Goal: Task Accomplishment & Management: Manage account settings

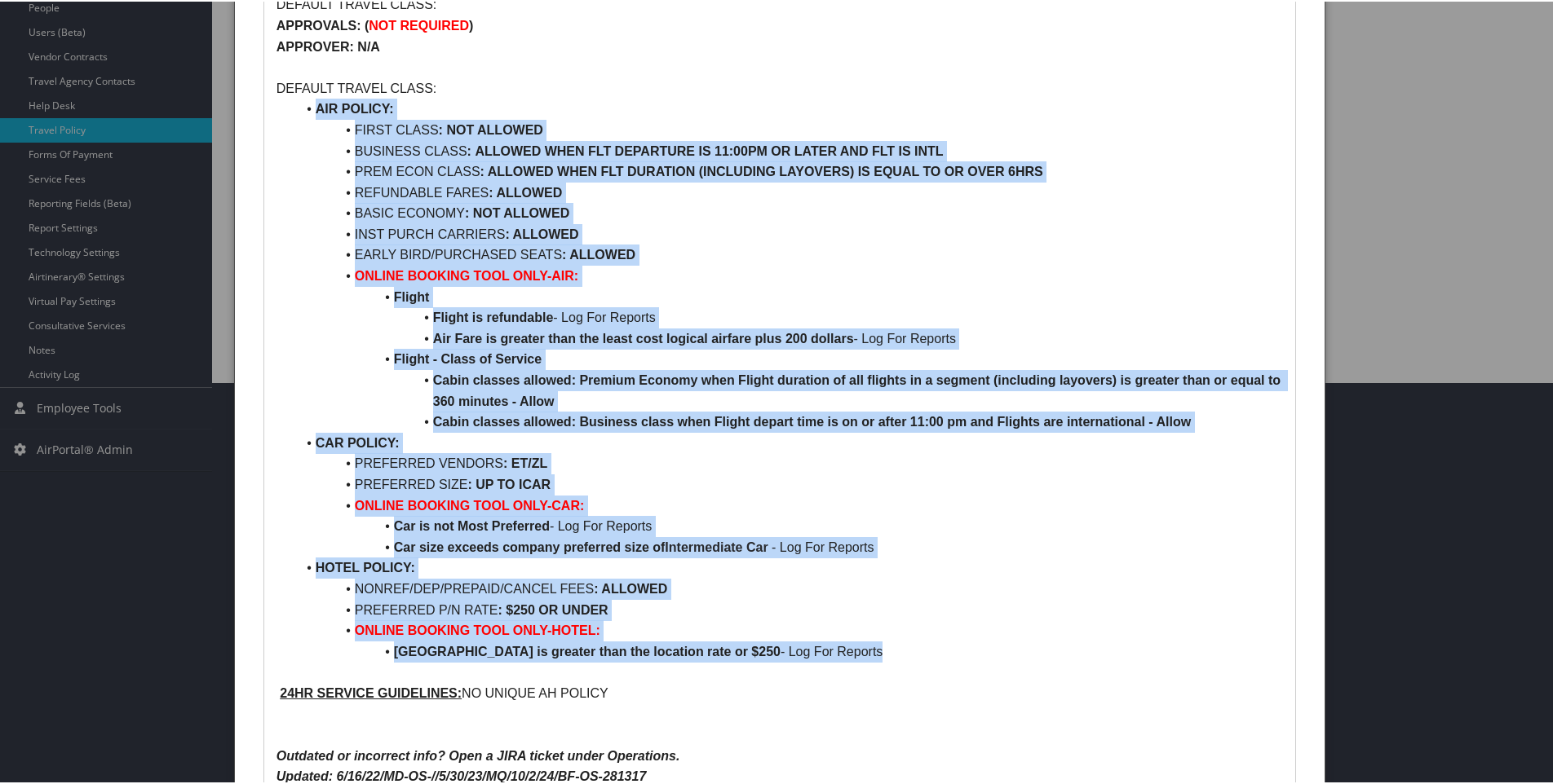
scroll to position [562, 0]
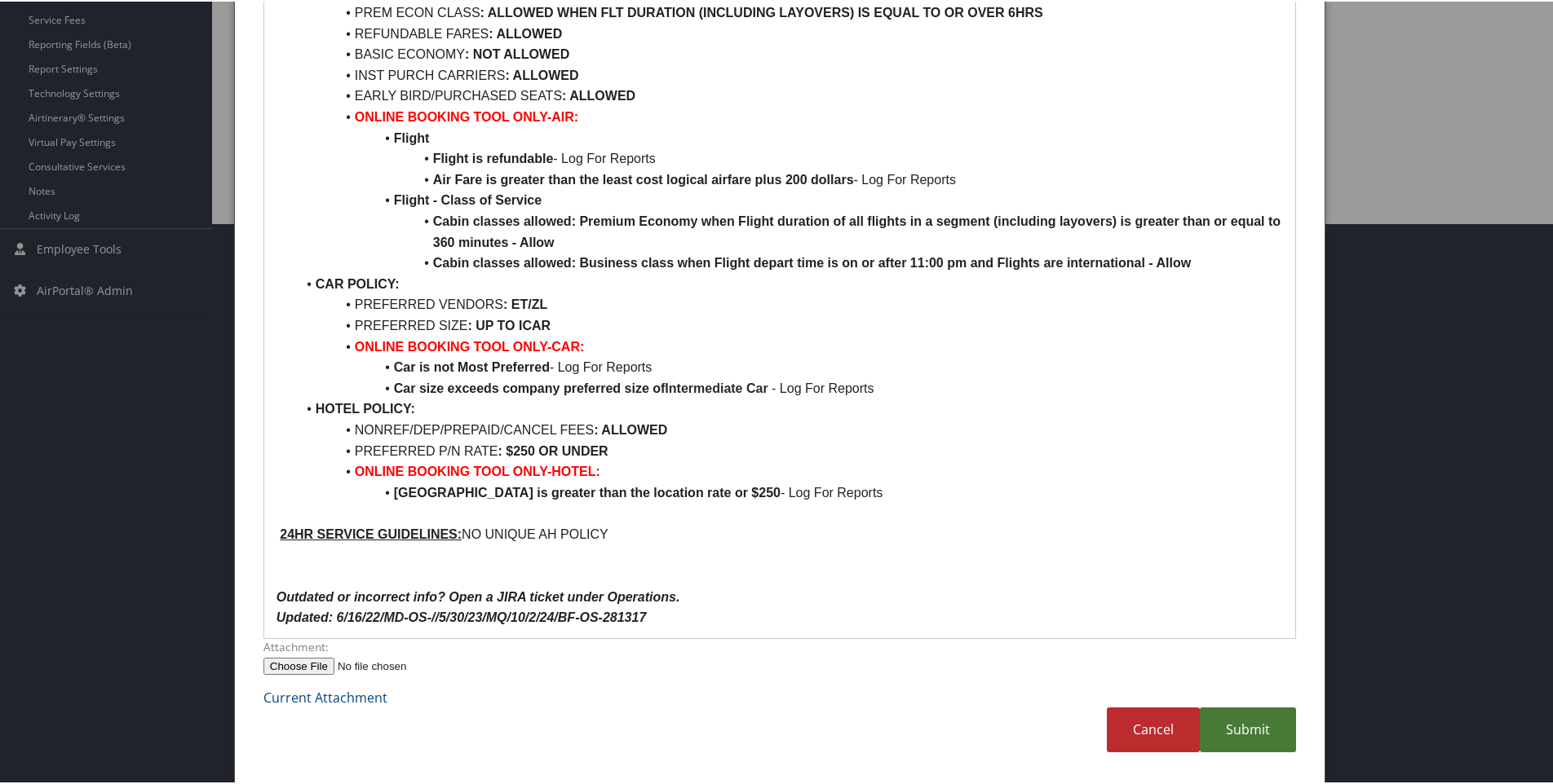
click at [1246, 739] on link "Submit" at bounding box center [1248, 729] width 96 height 45
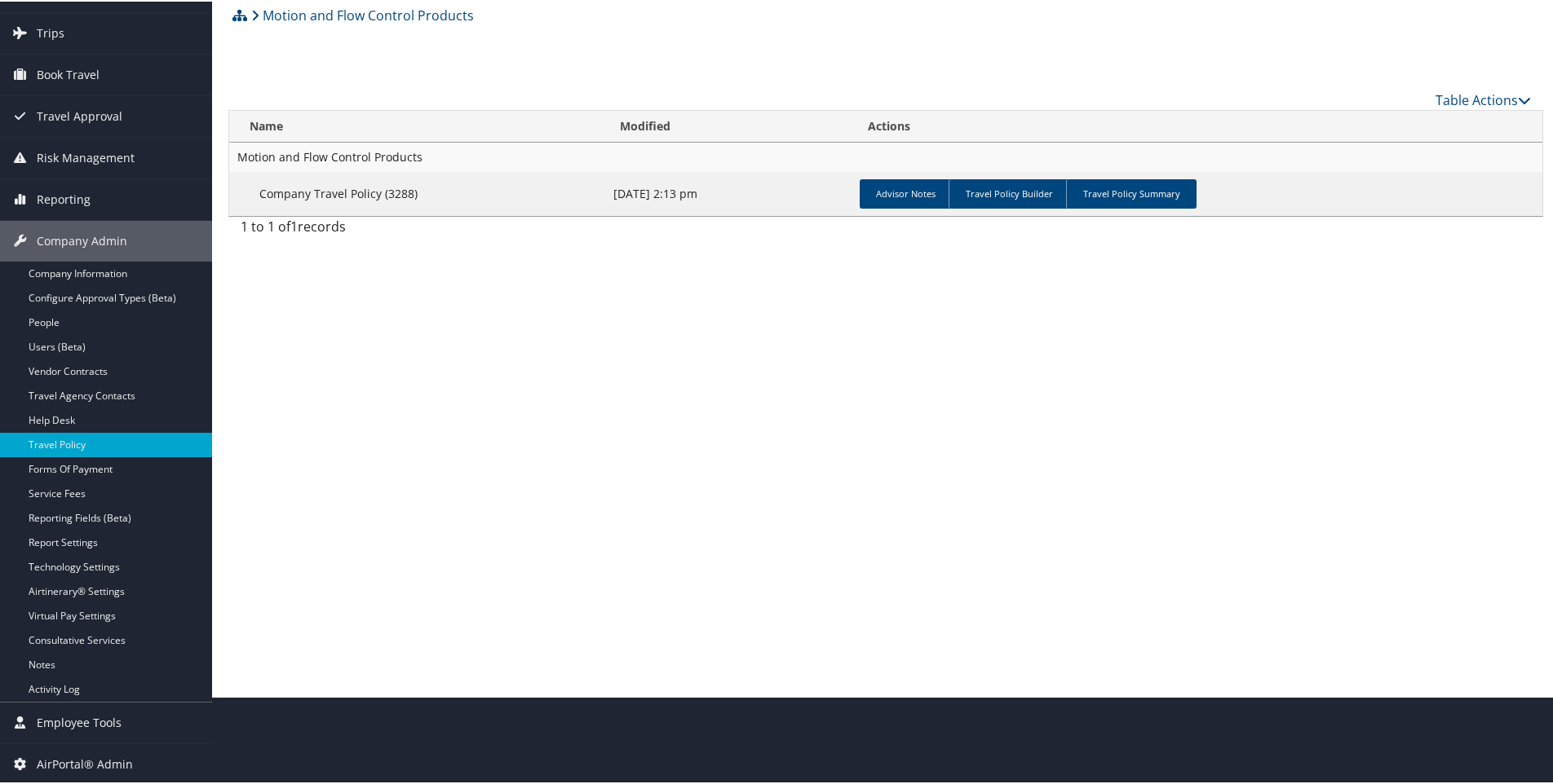
scroll to position [0, 0]
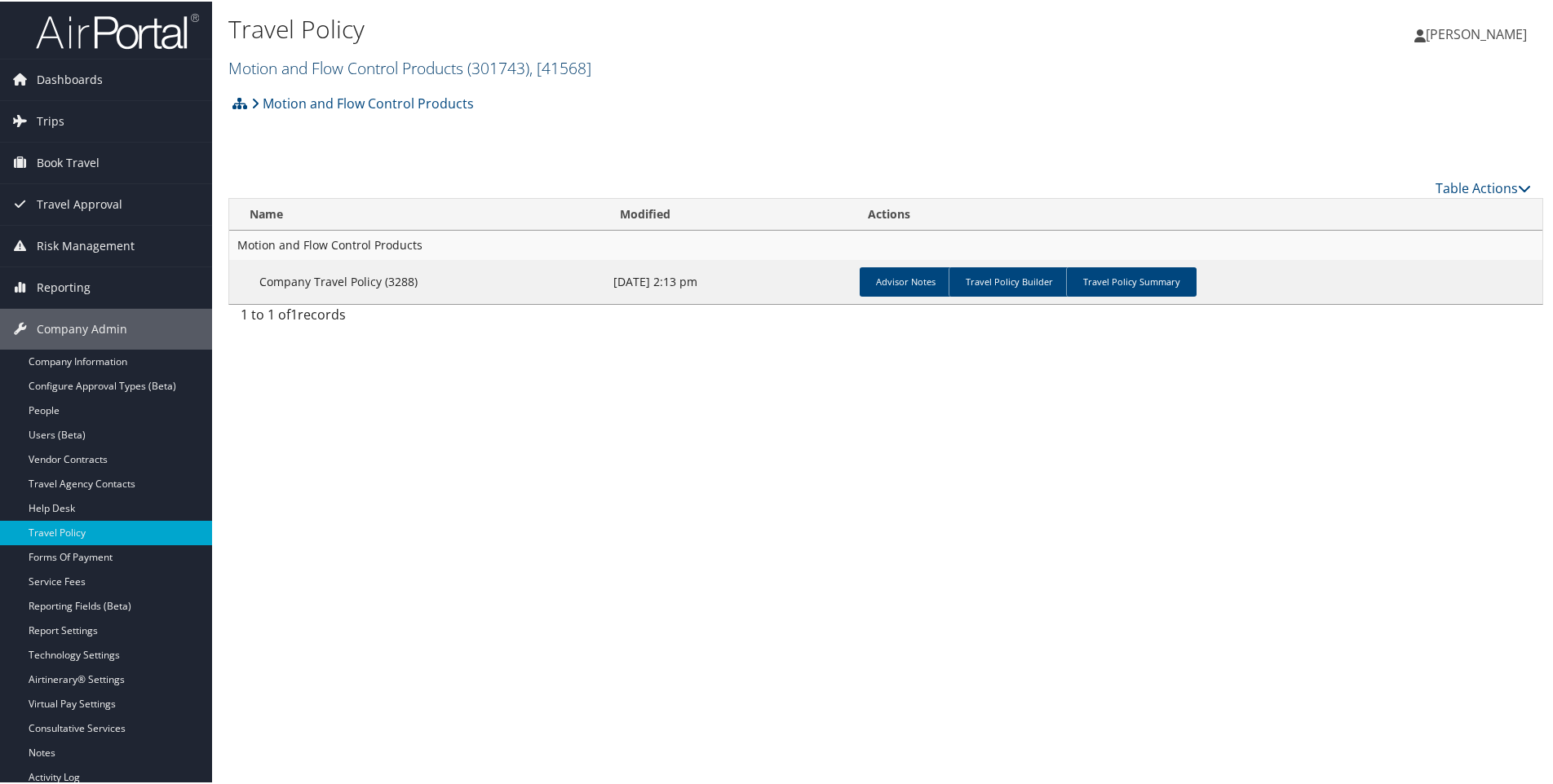
click at [248, 64] on link "Motion and Flow Control Products ( 301743 ) , [ 41568 ]" at bounding box center [410, 66] width 363 height 22
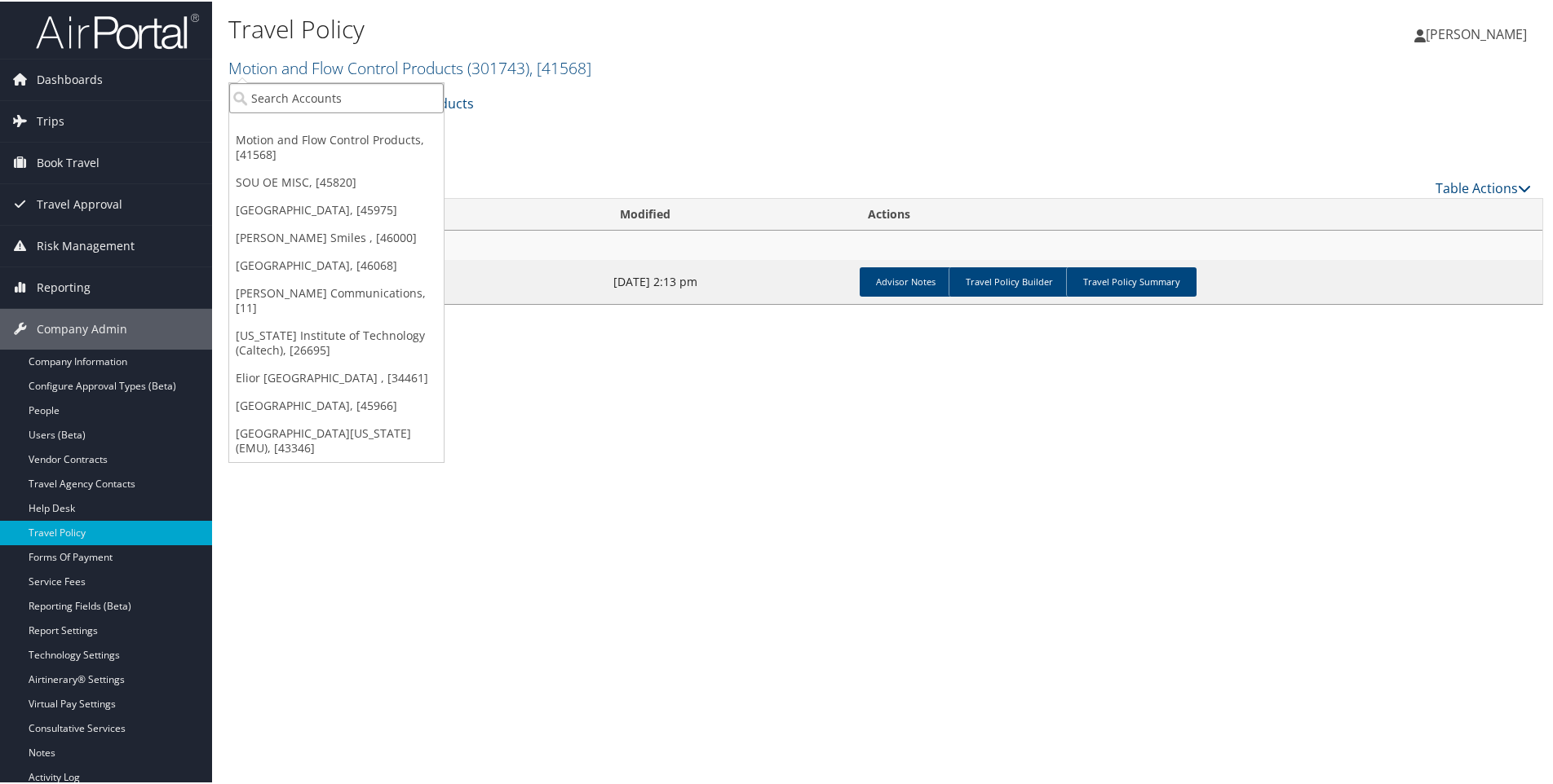
click at [258, 99] on input "search" at bounding box center [336, 97] width 215 height 30
type input "uwa005"
click at [352, 135] on div "Division" at bounding box center [371, 141] width 304 height 15
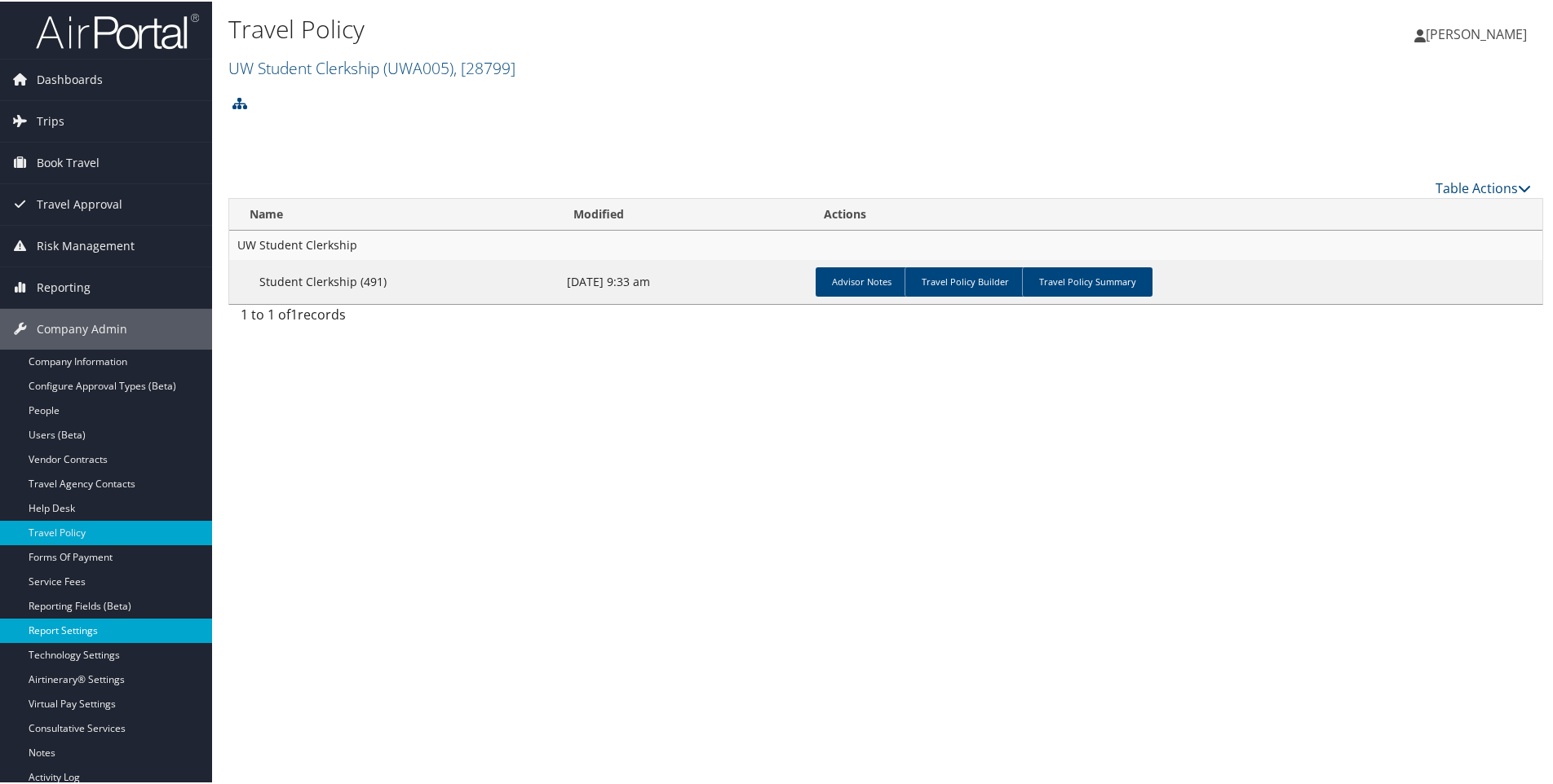
click at [49, 633] on link "Report Settings" at bounding box center [106, 629] width 212 height 24
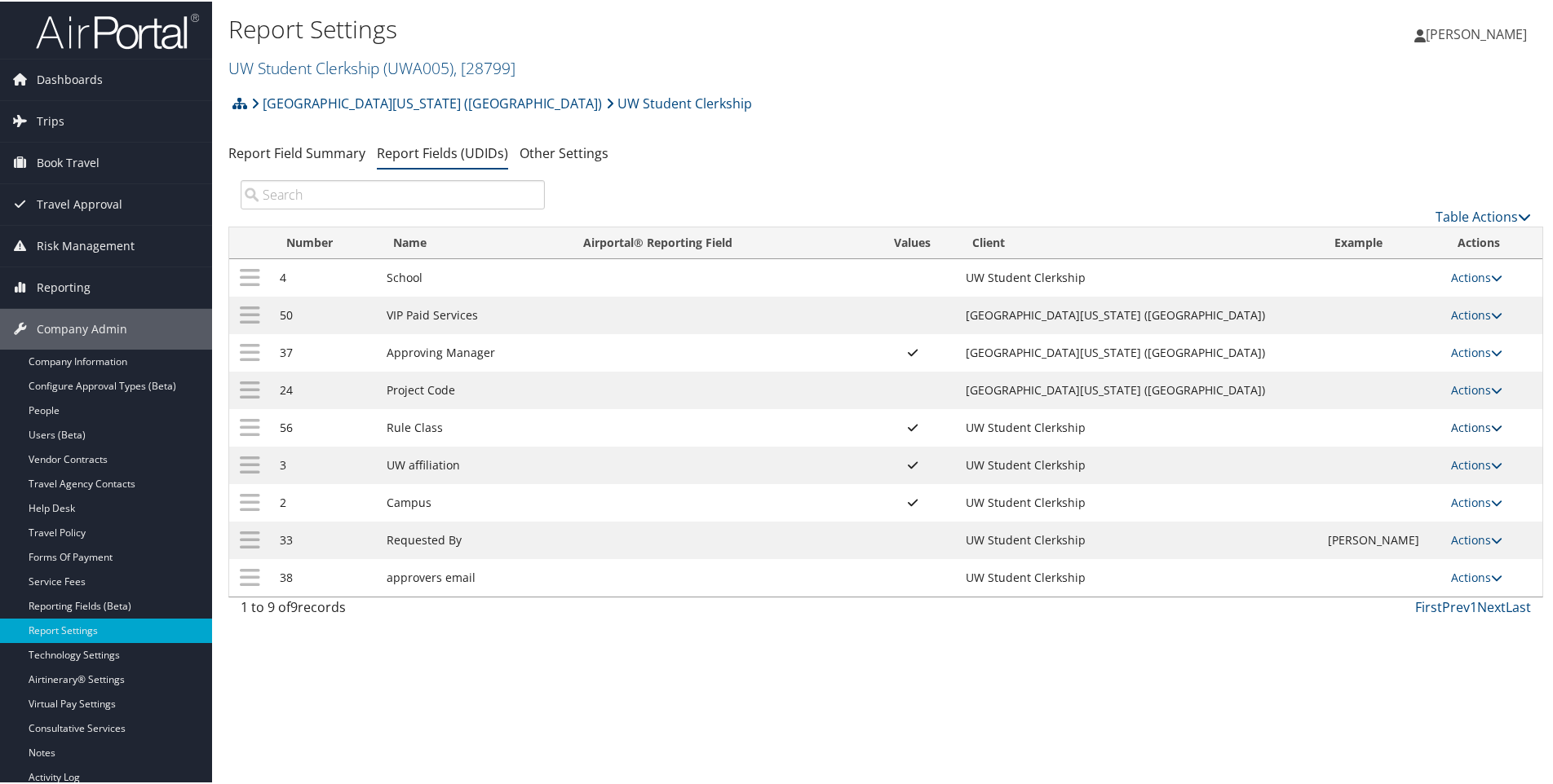
click at [1461, 425] on link "Actions" at bounding box center [1476, 425] width 51 height 16
click at [1388, 454] on link "Update Report Field Values" at bounding box center [1402, 451] width 176 height 28
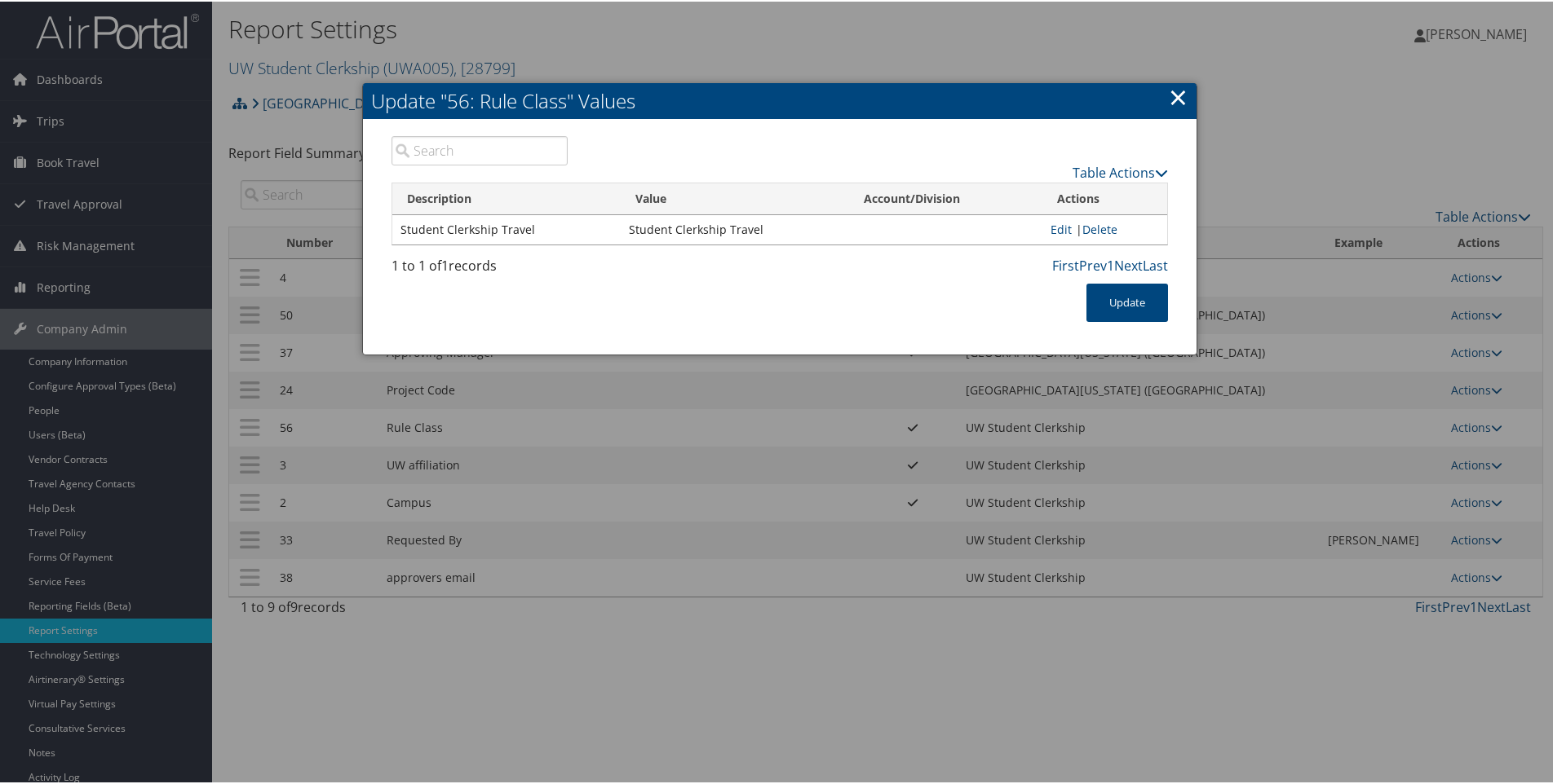
click at [1178, 92] on link "×" at bounding box center [1178, 95] width 18 height 33
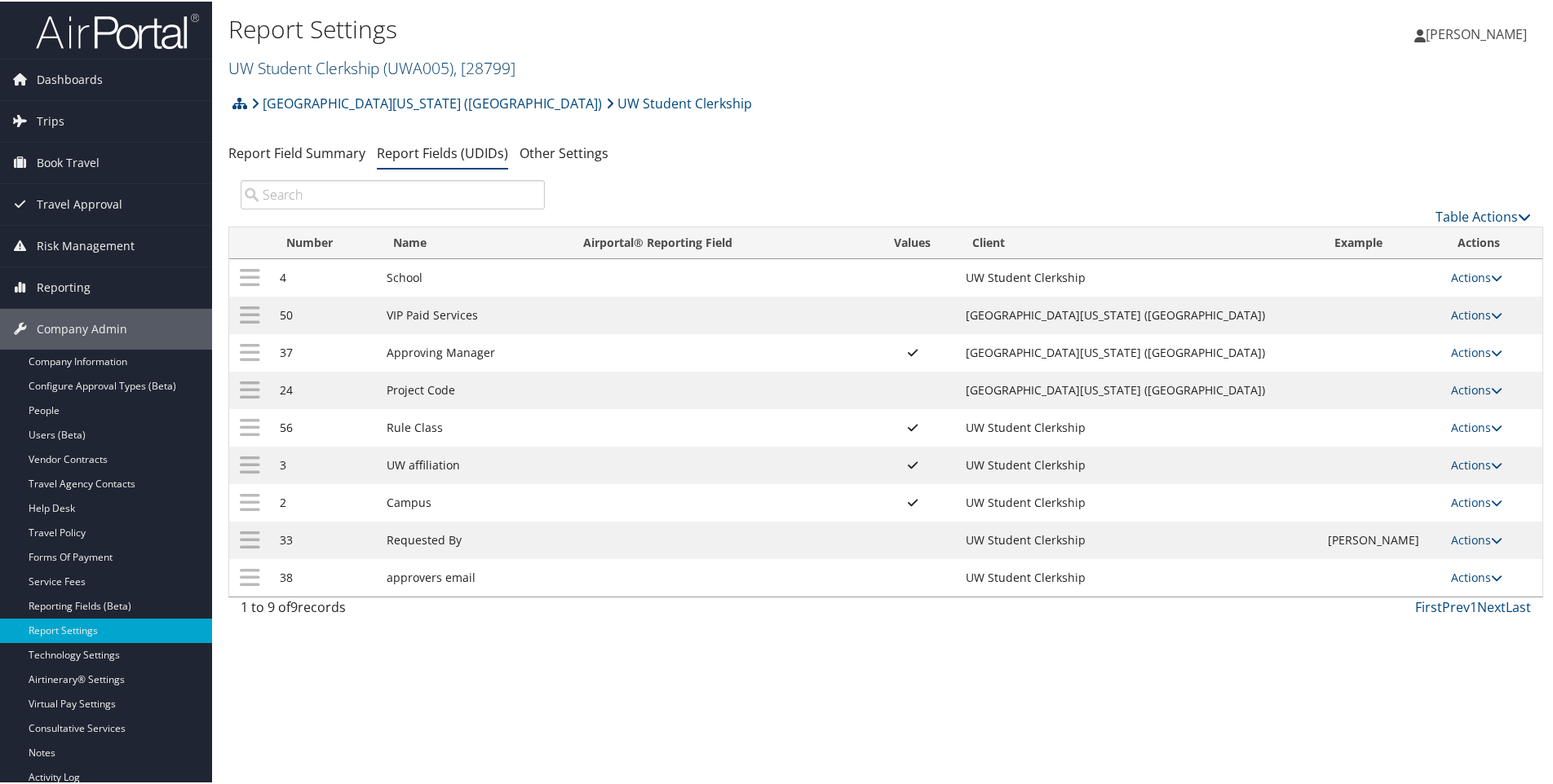
click at [329, 60] on link "UW Student Clerkship ( UWA005 ) , [ 28799 ]" at bounding box center [371, 66] width 287 height 22
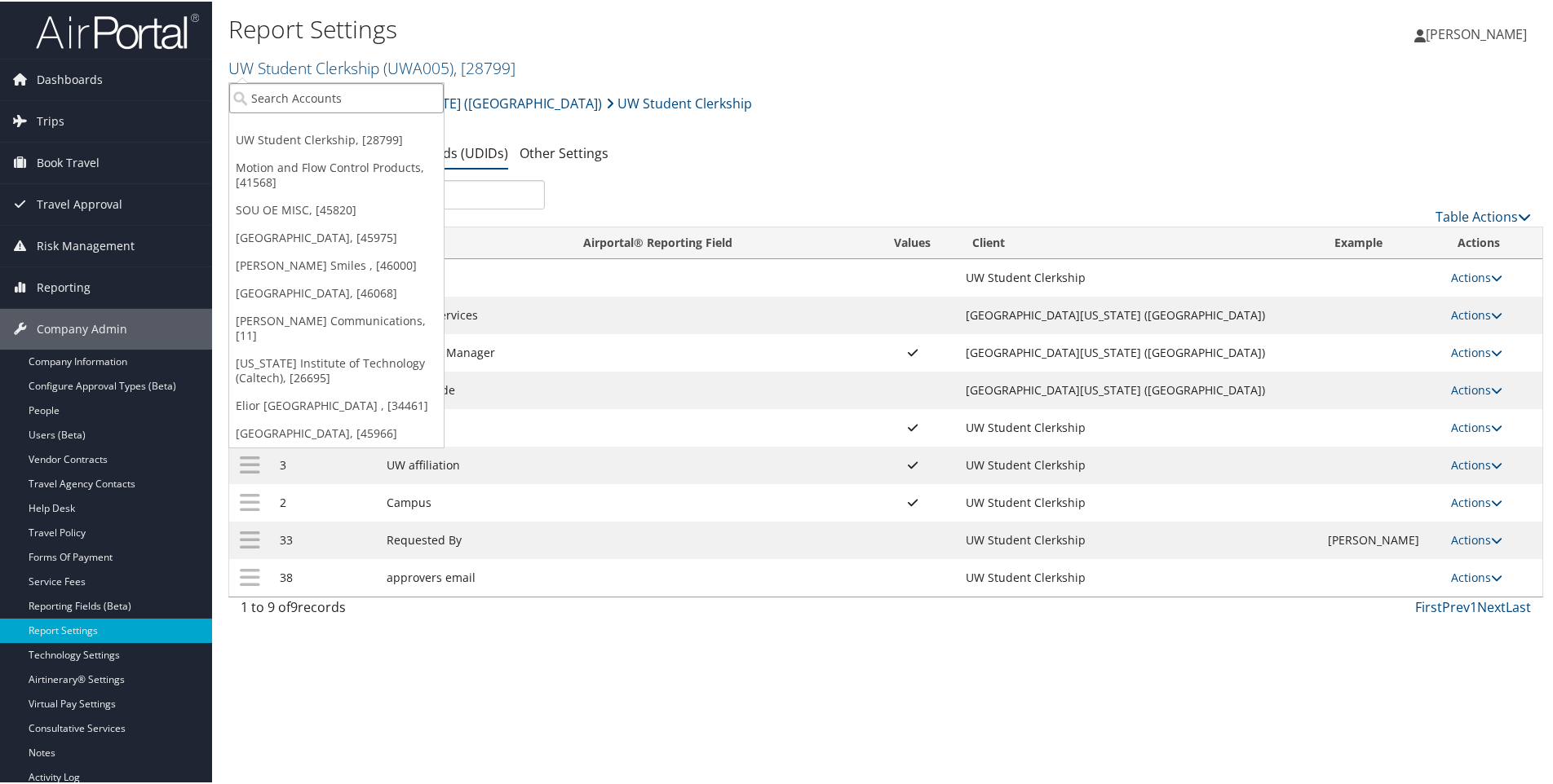
click at [320, 92] on input "search" at bounding box center [336, 97] width 215 height 30
type input "scad"
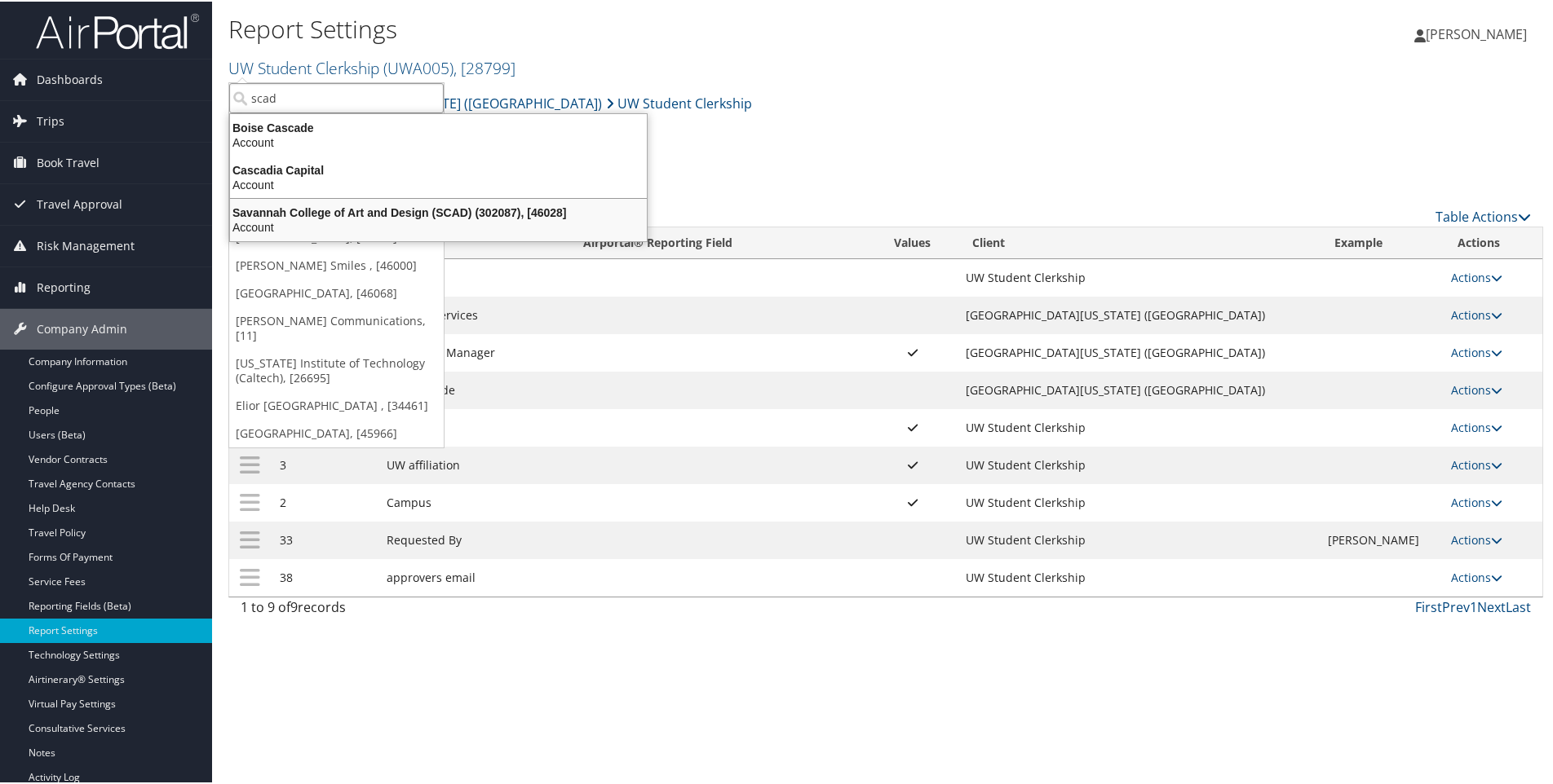
click at [365, 206] on div "Savannah College of Art and Design (SCAD) (302087), [46028]" at bounding box center [438, 211] width 437 height 15
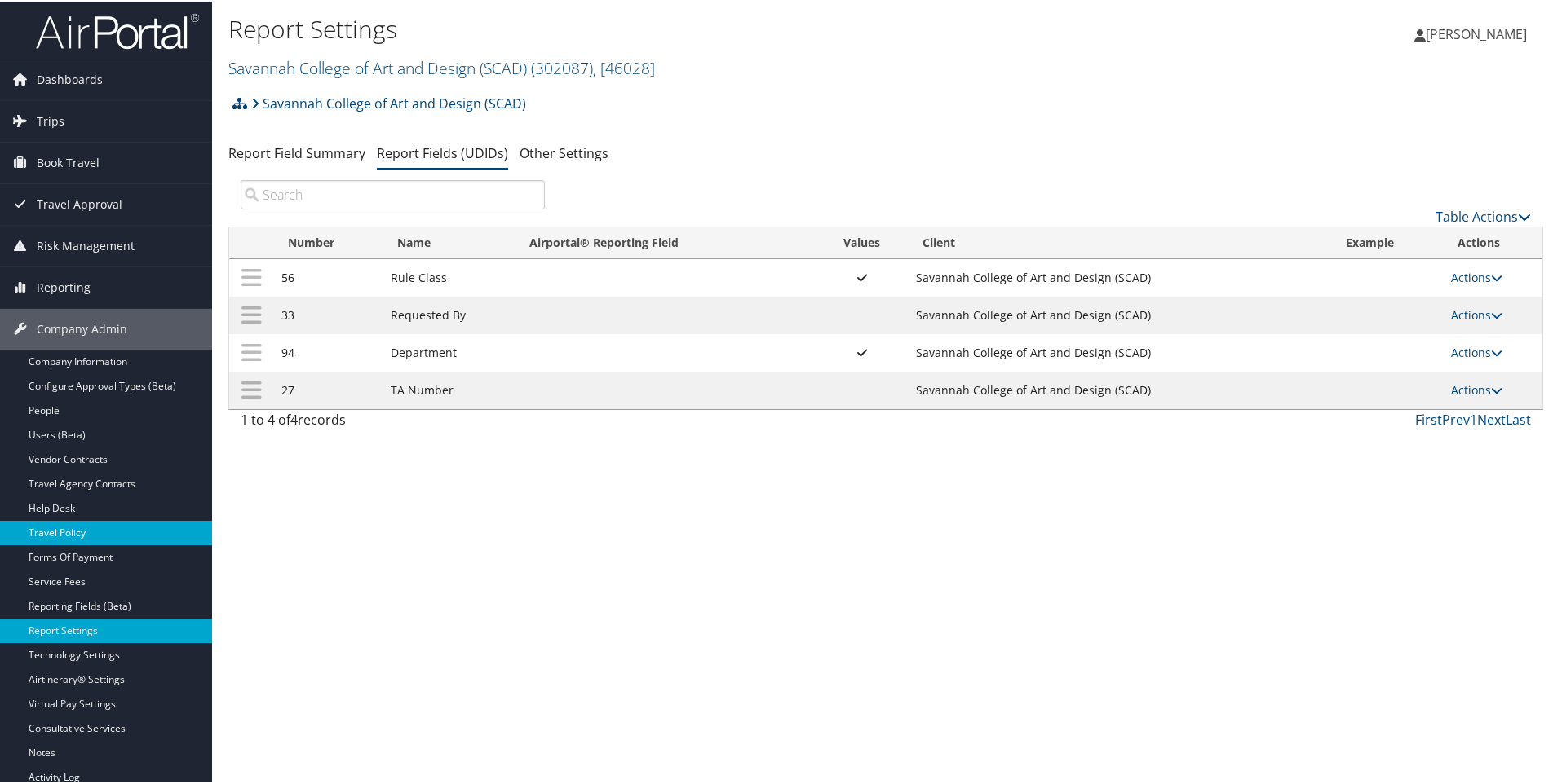
click at [63, 533] on link "Travel Policy" at bounding box center [106, 531] width 212 height 24
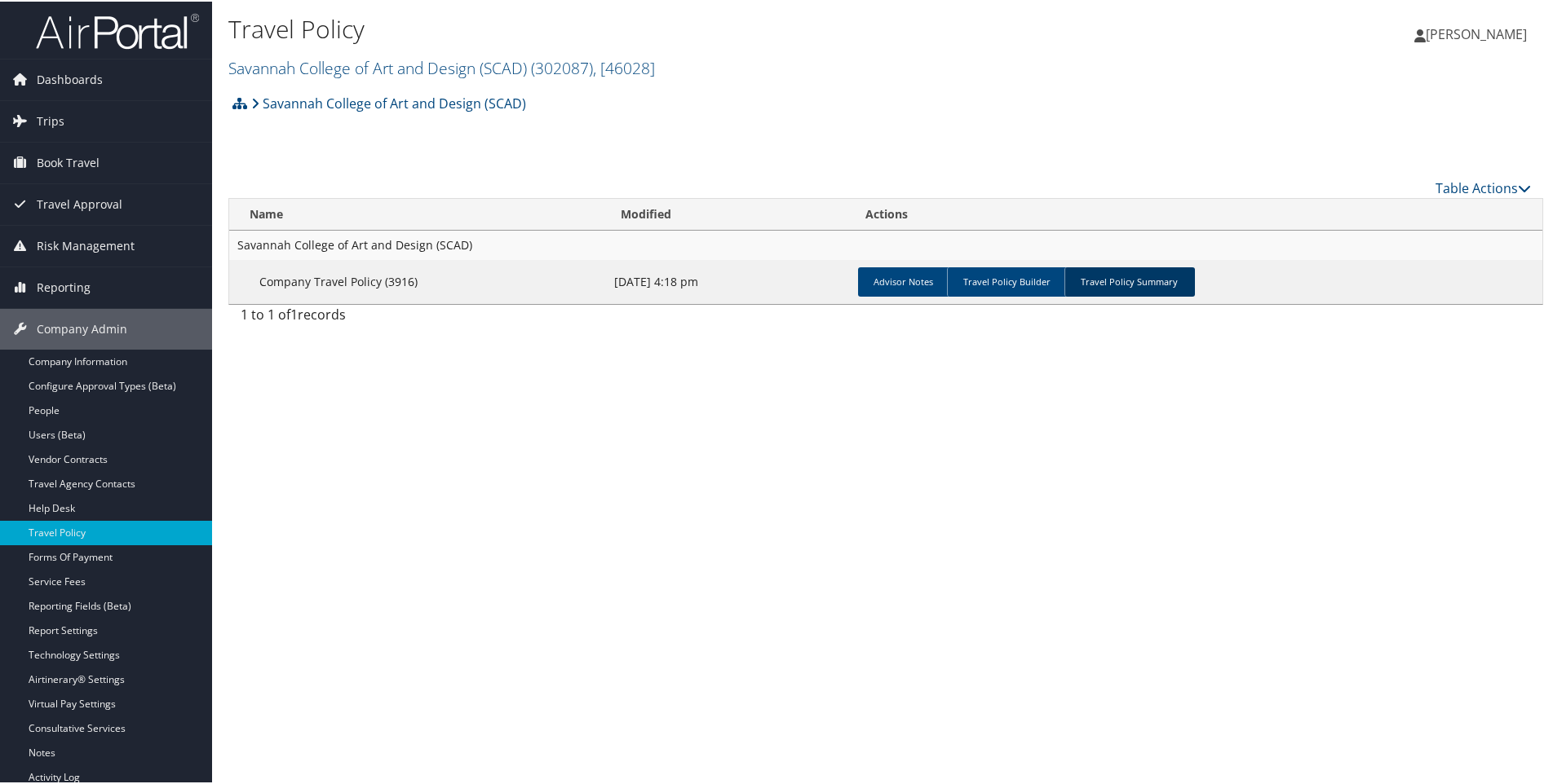
click at [1144, 277] on link "Travel Policy Summary" at bounding box center [1130, 280] width 130 height 29
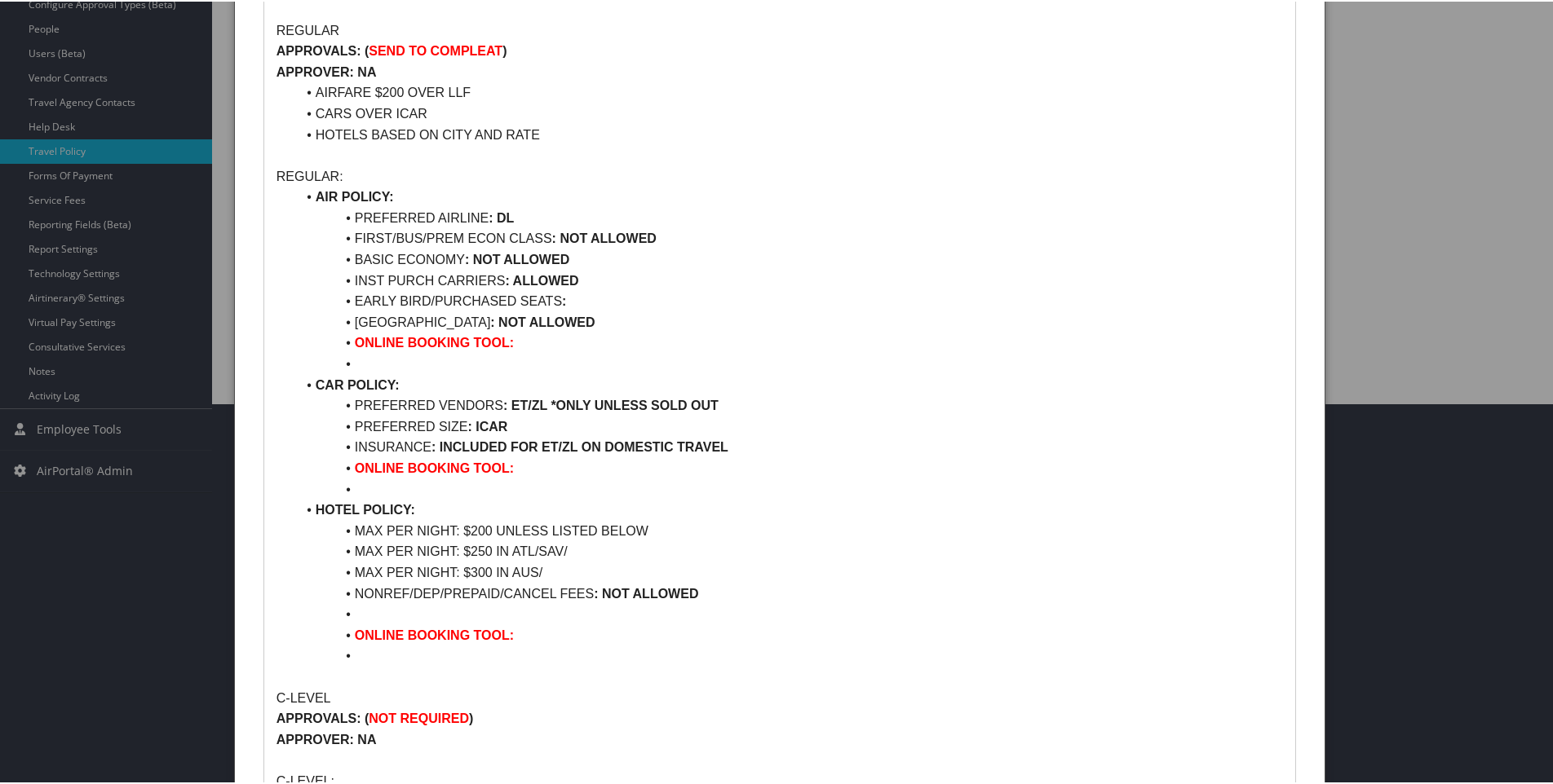
scroll to position [408, 0]
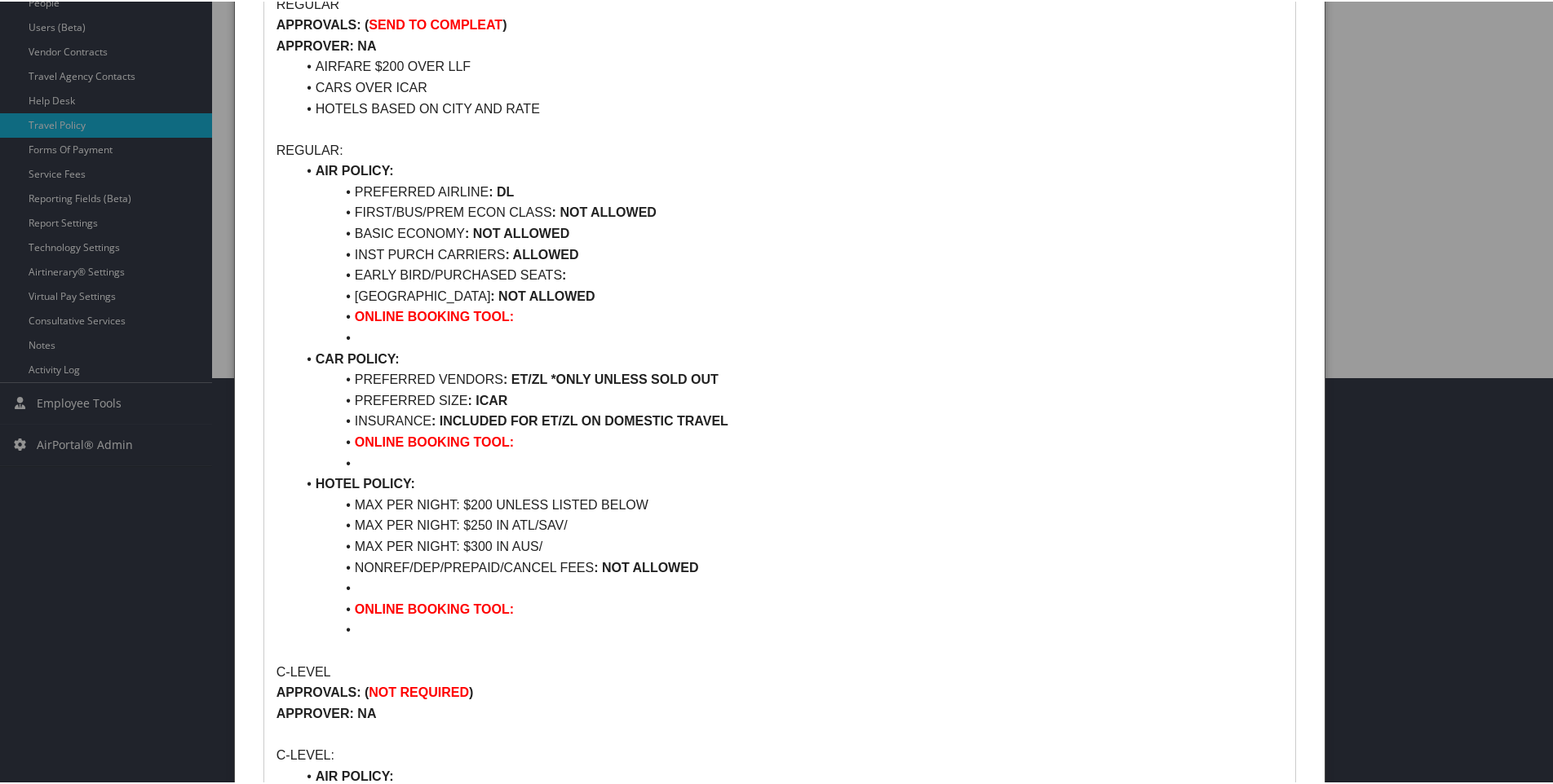
click at [576, 525] on li "MAX PER NIGHT: $250 IN ATL/SAV/" at bounding box center [789, 524] width 987 height 21
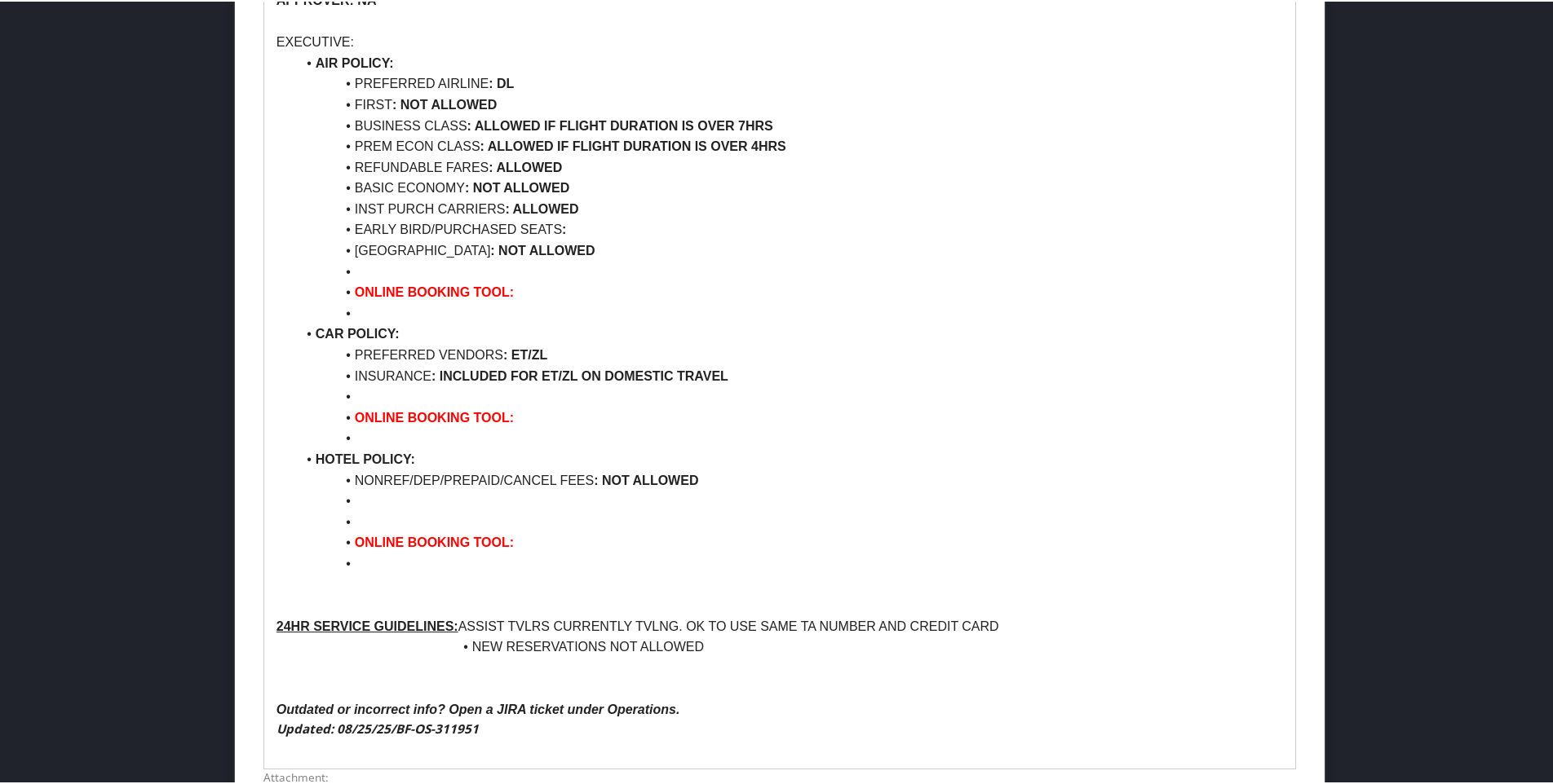
scroll to position [1856, 0]
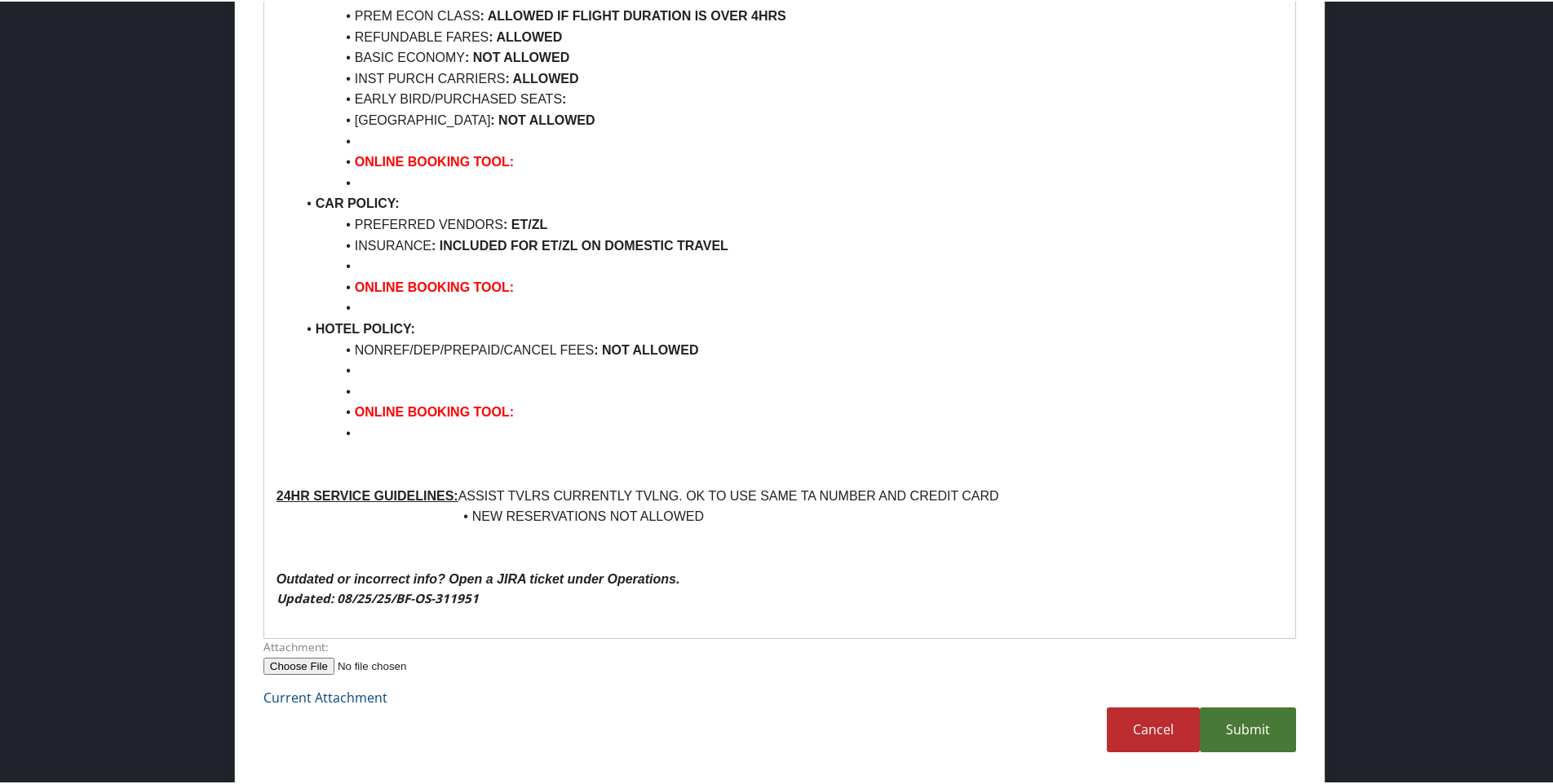
click at [1257, 730] on link "Submit" at bounding box center [1248, 729] width 96 height 45
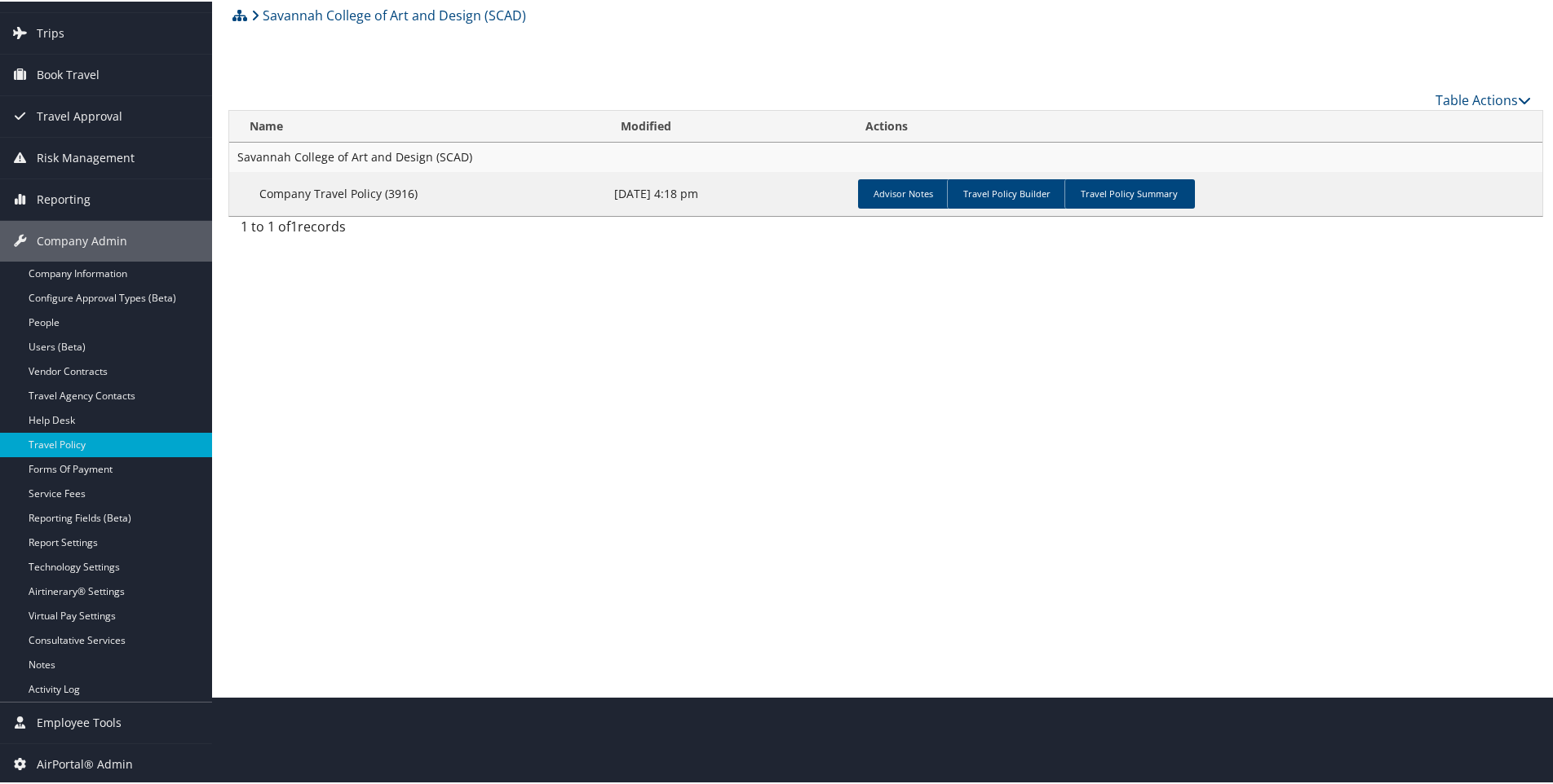
scroll to position [88, 0]
click at [995, 196] on link "Travel Policy Builder" at bounding box center [1007, 192] width 120 height 29
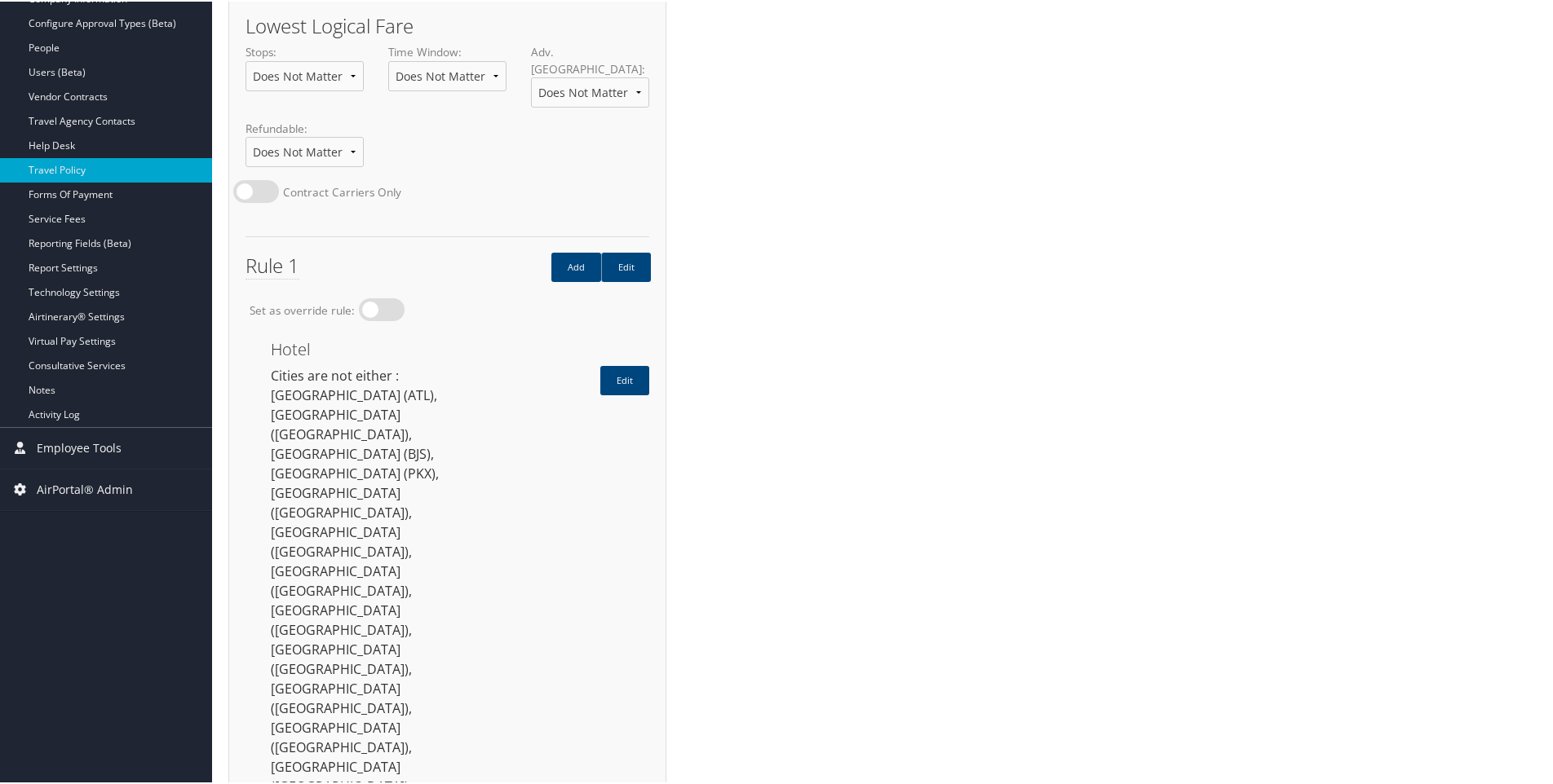
scroll to position [408, 0]
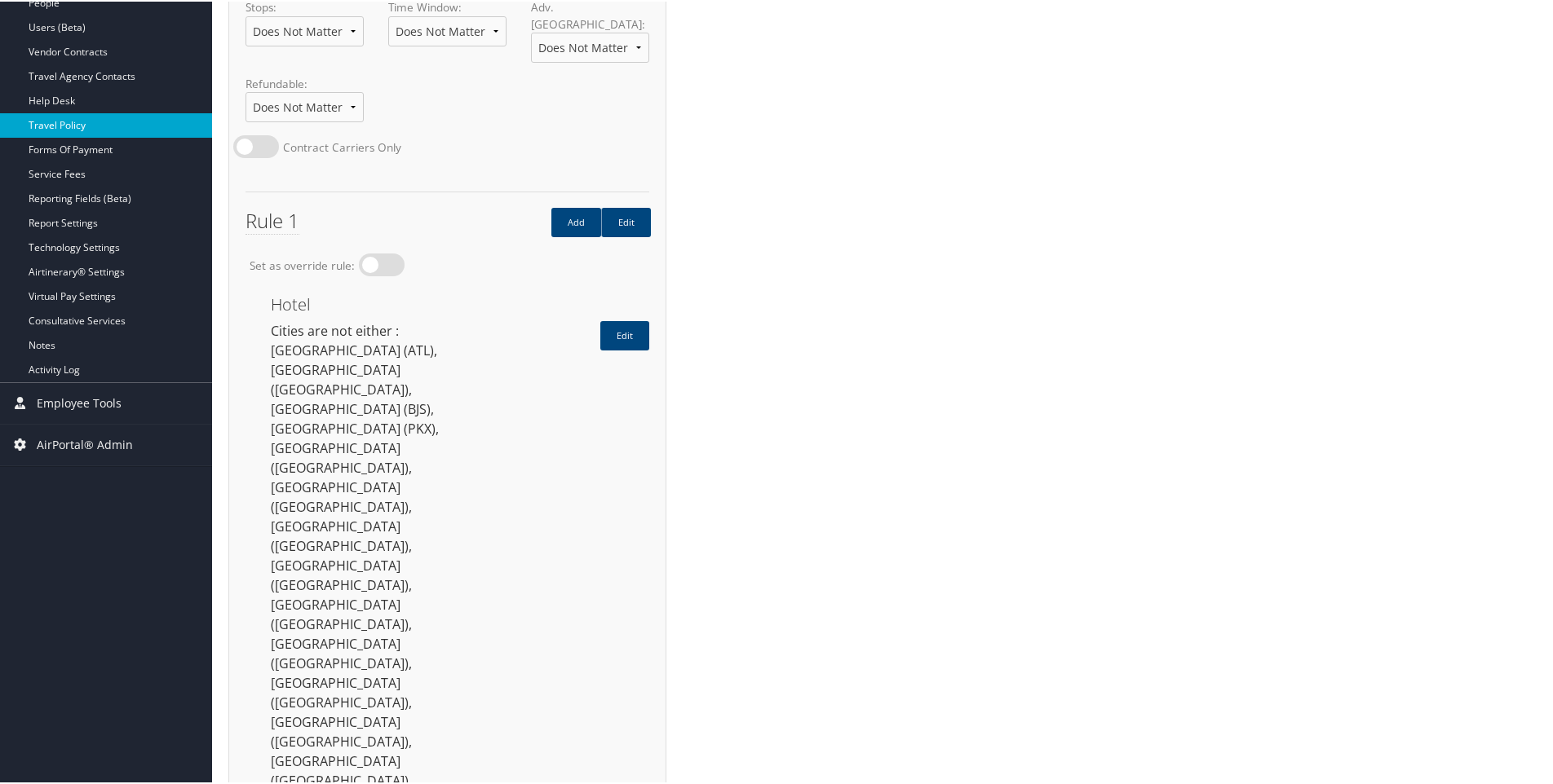
click at [58, 117] on link "Travel Policy" at bounding box center [106, 124] width 212 height 24
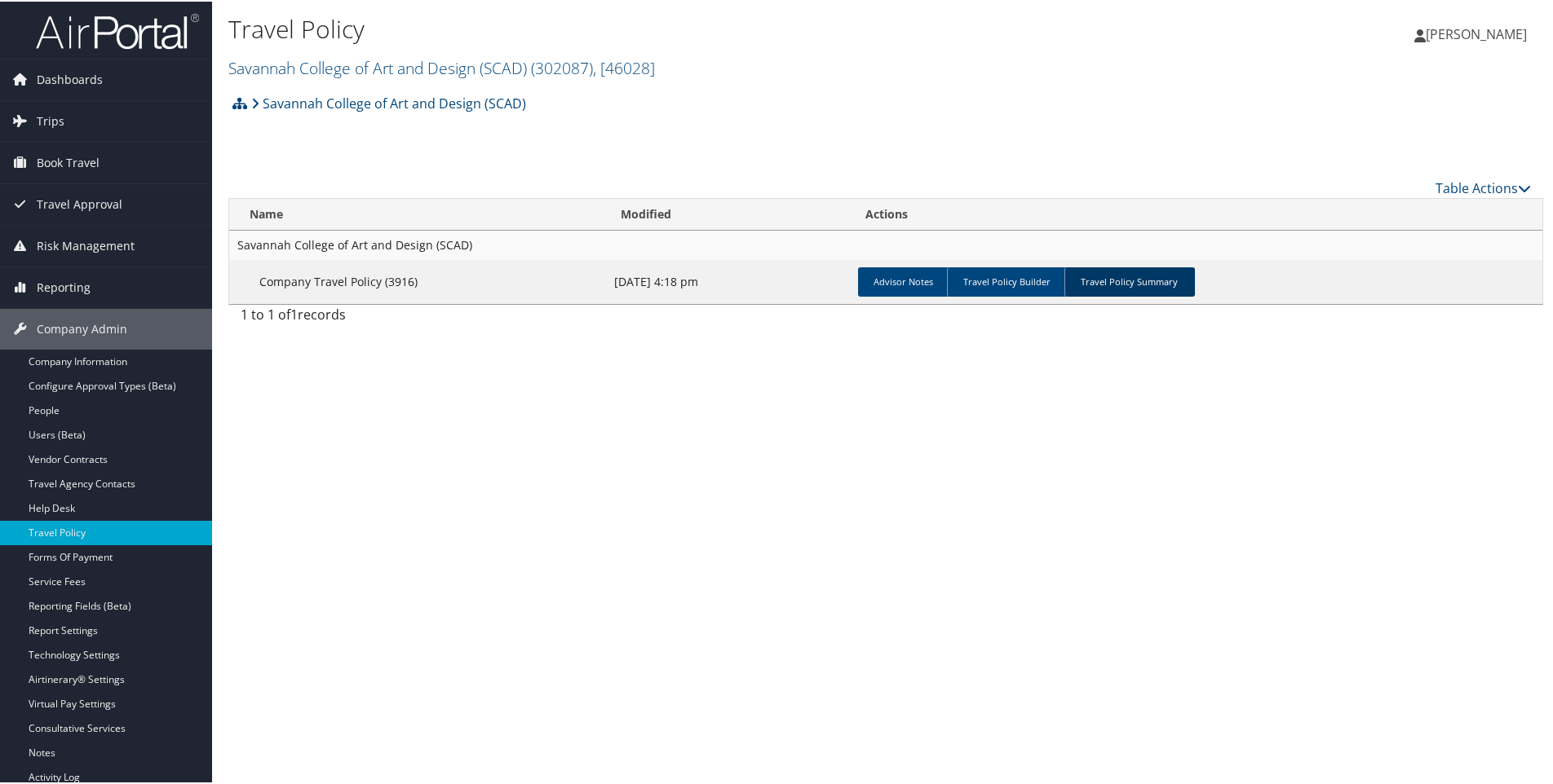
click at [1149, 283] on link "Travel Policy Summary" at bounding box center [1130, 280] width 130 height 29
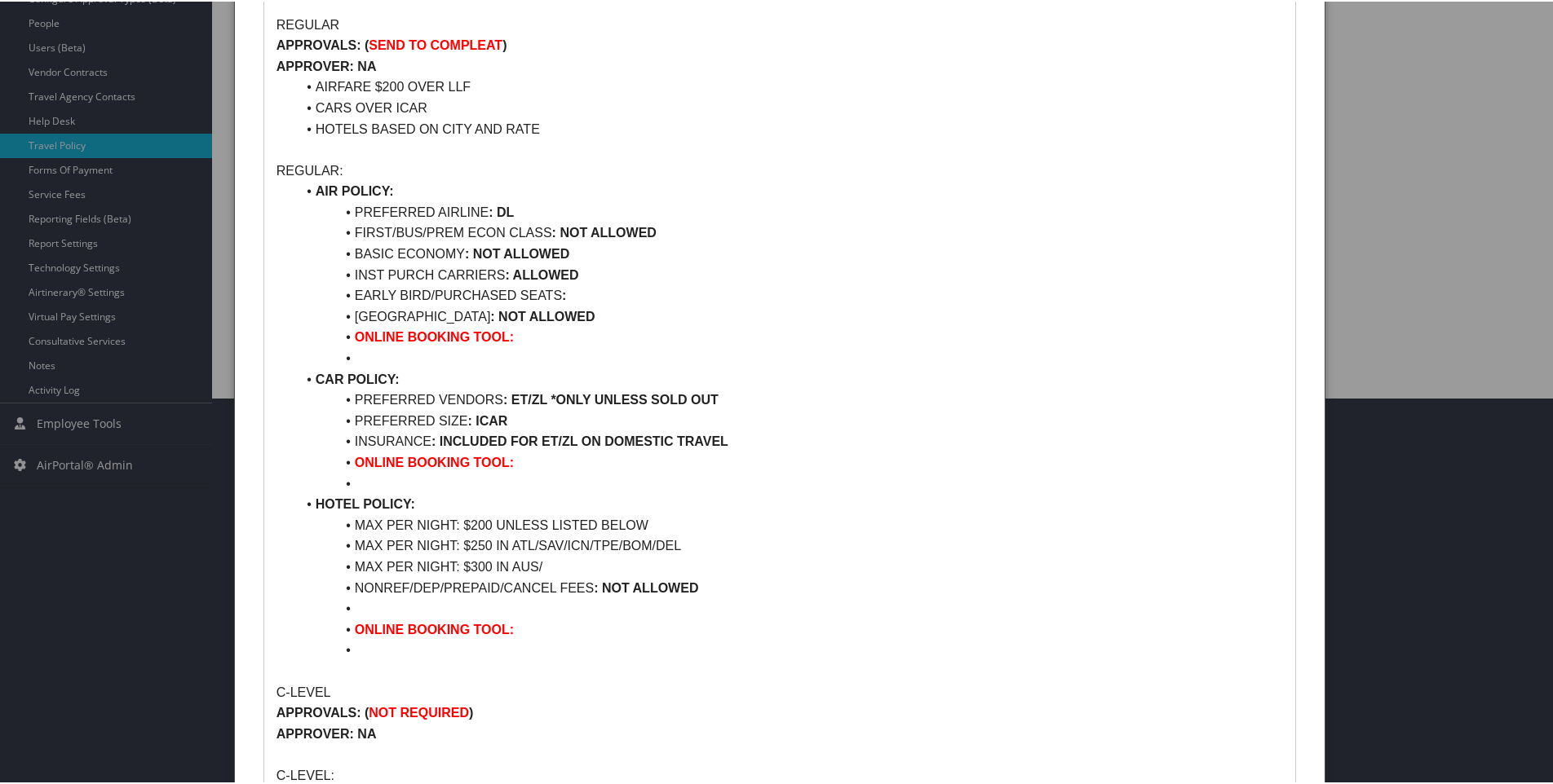
scroll to position [408, 0]
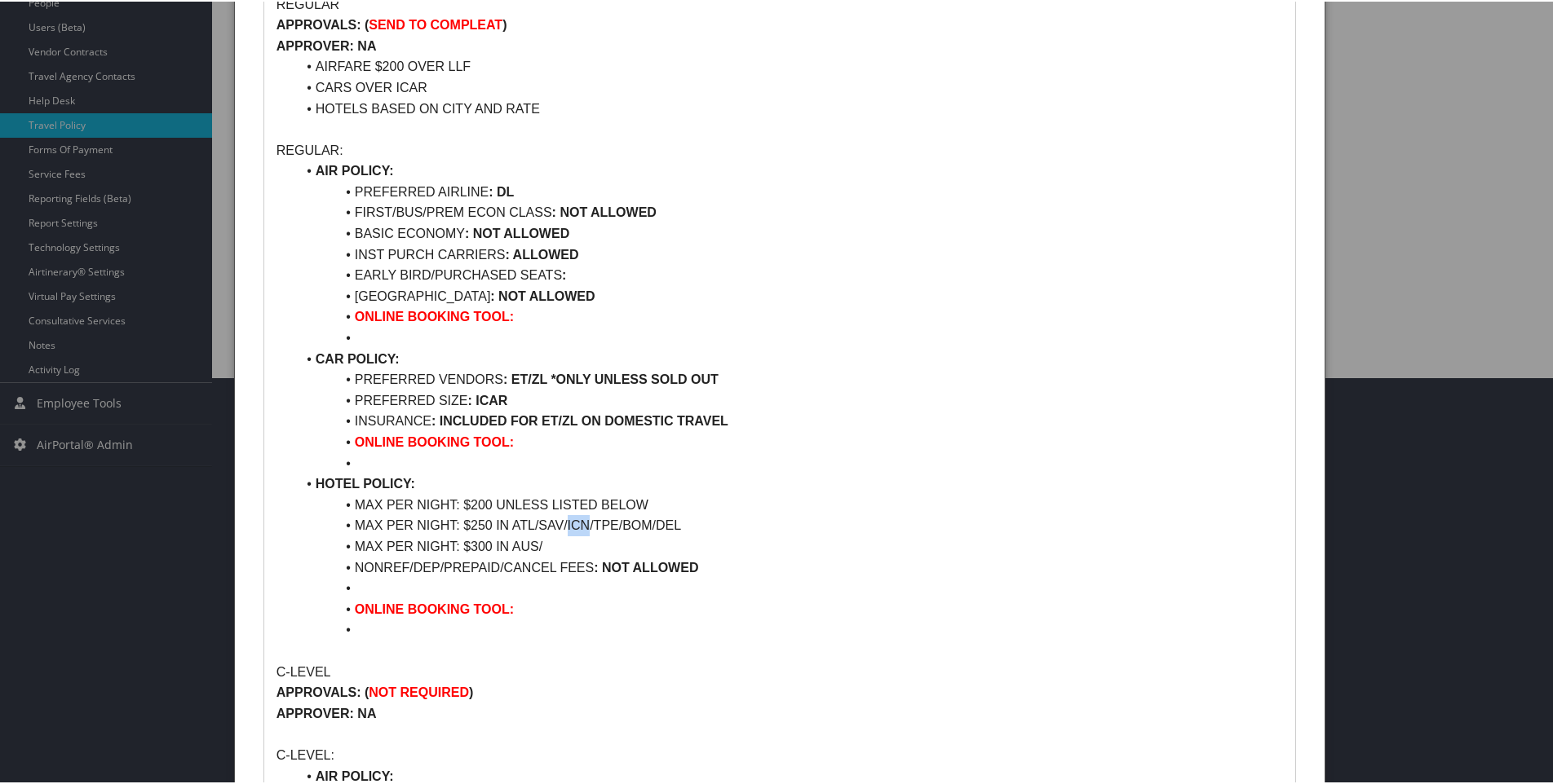
drag, startPoint x: 568, startPoint y: 522, endPoint x: 586, endPoint y: 521, distance: 18.0
click at [586, 521] on li "MAX PER NIGHT: $250 IN ATL/SAV/ICN/TPE/BOM/DEL" at bounding box center [789, 524] width 987 height 21
click at [547, 552] on li "MAX PER NIGHT: $300 IN AUS/" at bounding box center [789, 545] width 987 height 21
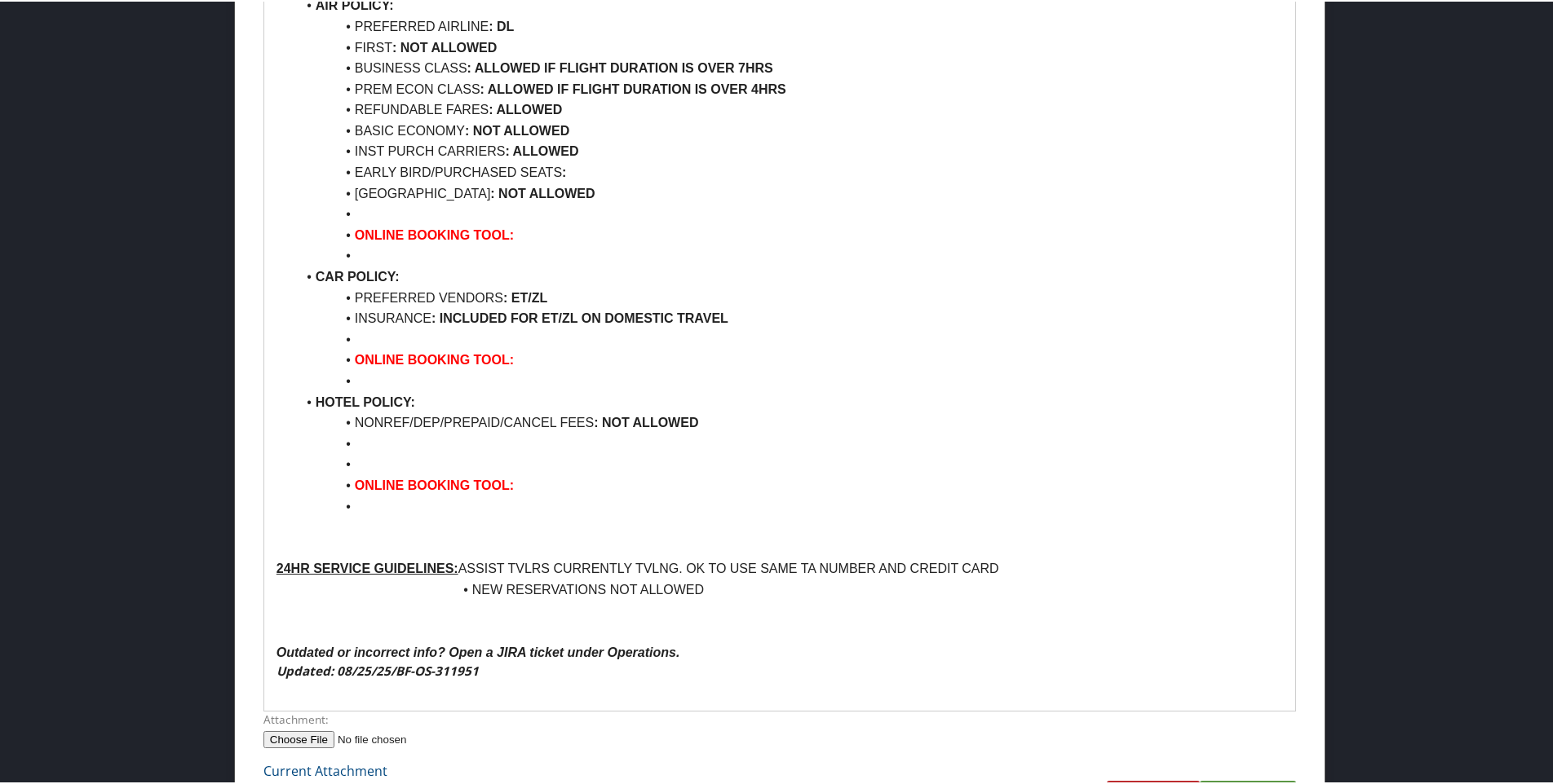
scroll to position [1856, 0]
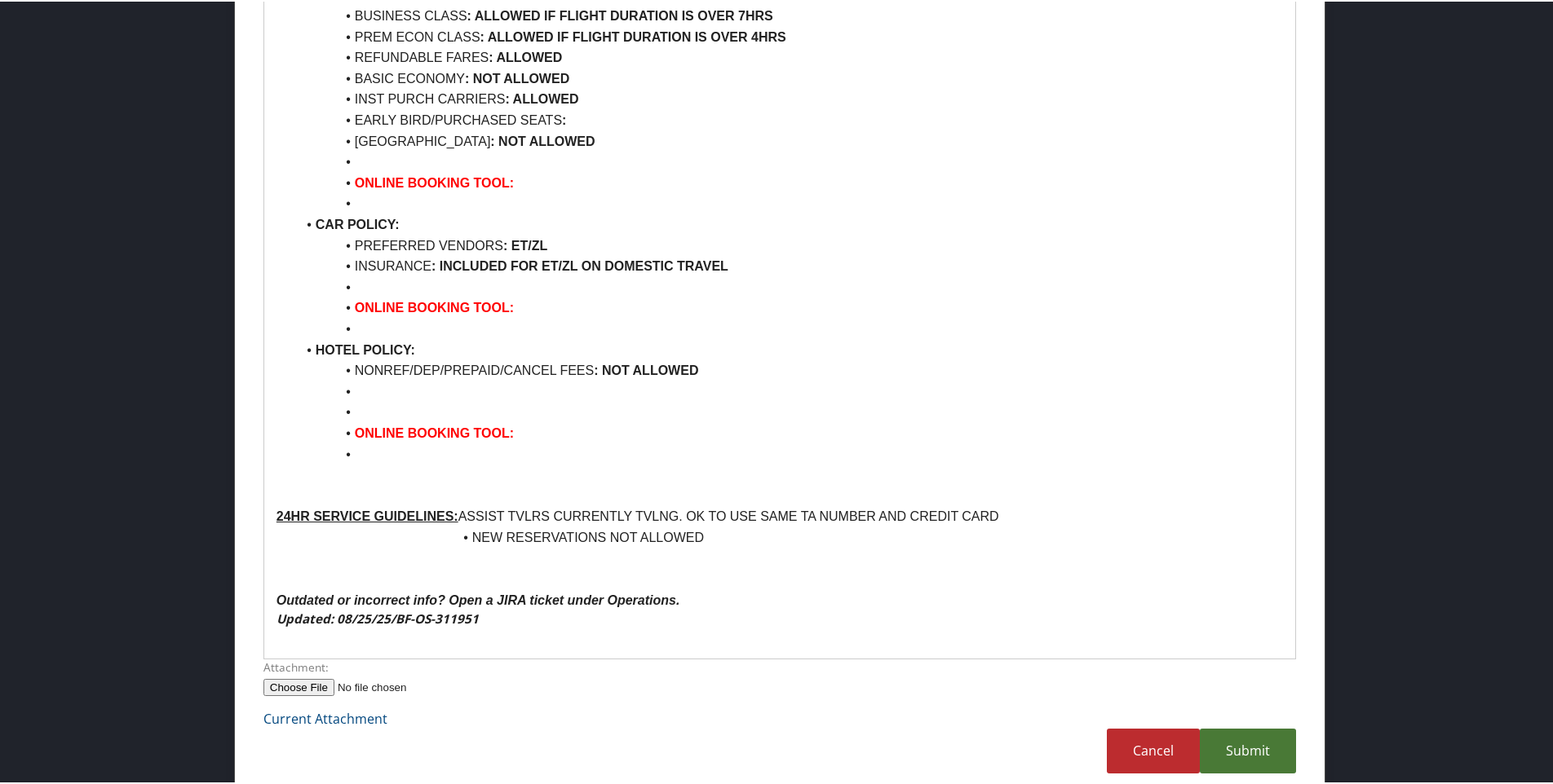
click at [1261, 727] on link "Submit" at bounding box center [1248, 750] width 96 height 45
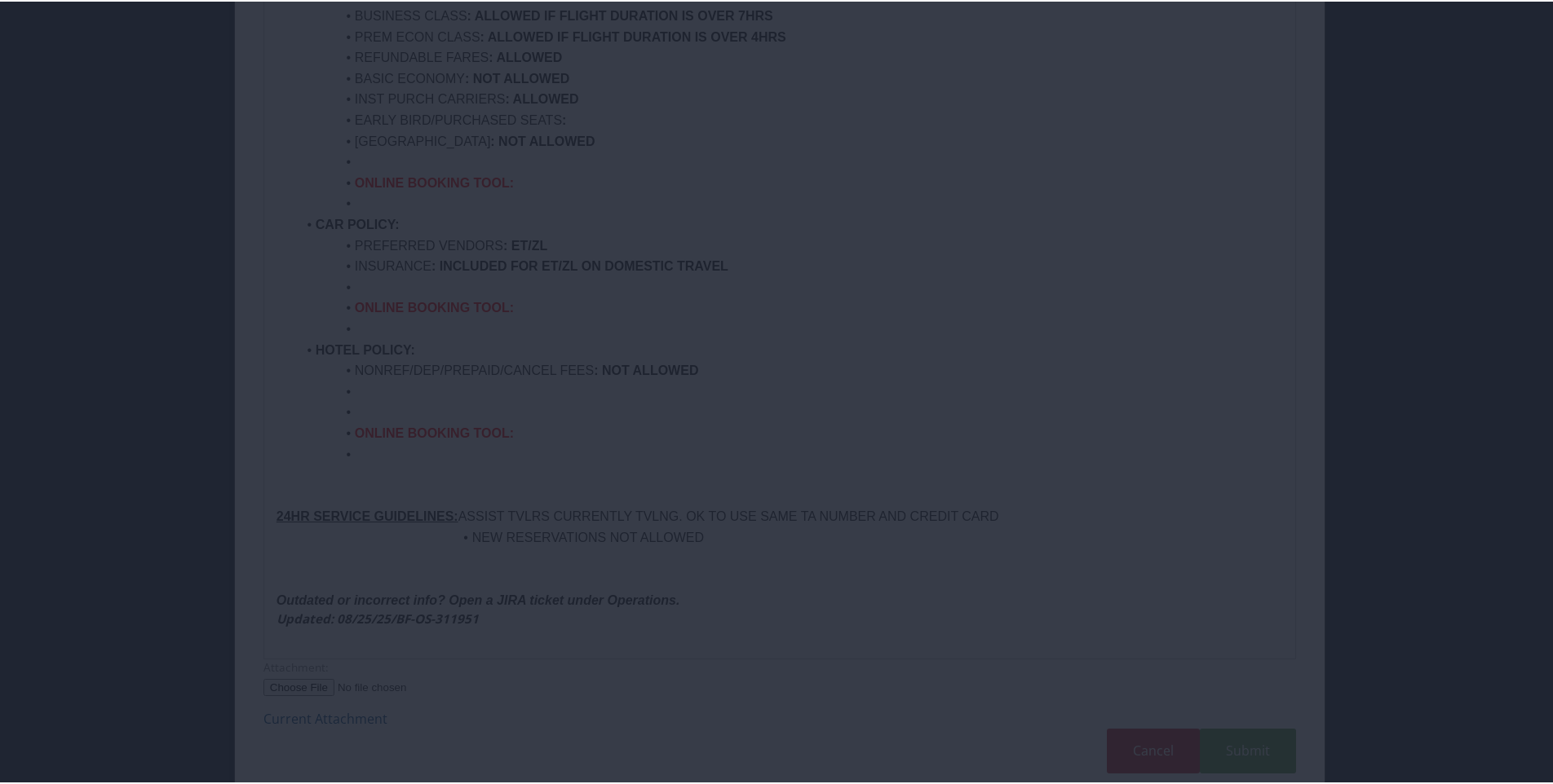
scroll to position [88, 0]
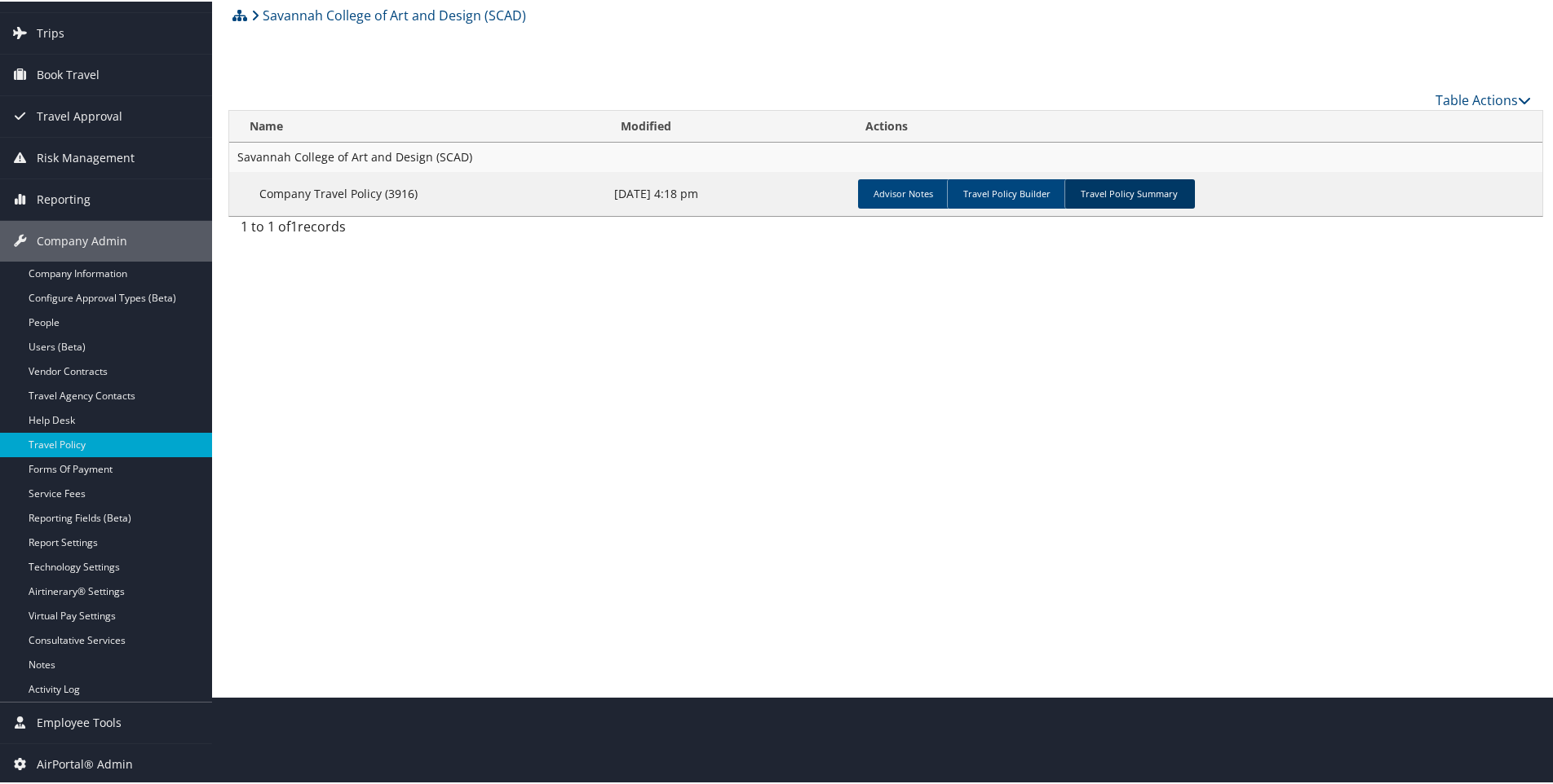
click at [1123, 200] on link "Travel Policy Summary" at bounding box center [1130, 192] width 130 height 29
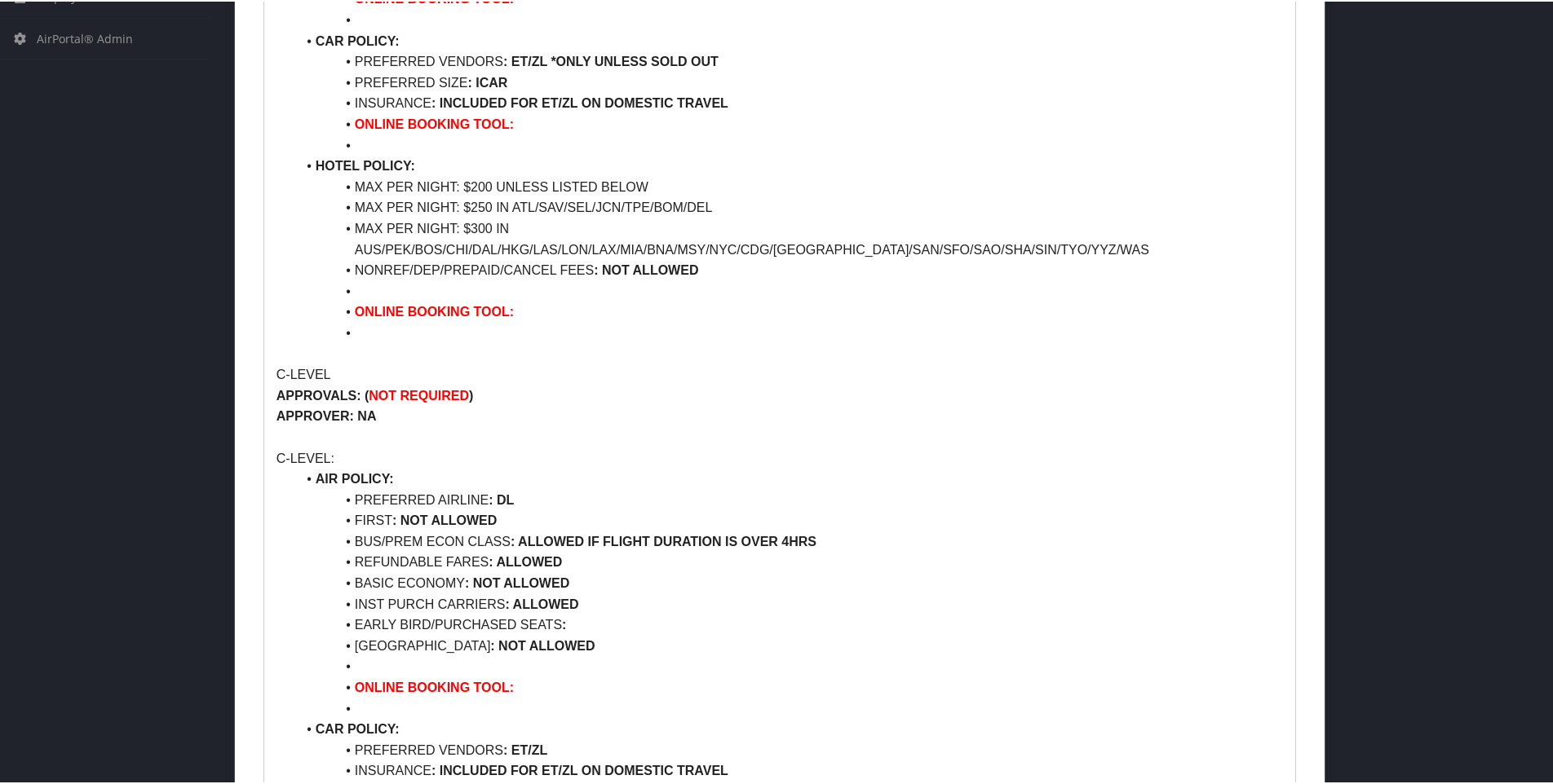
scroll to position [797, 0]
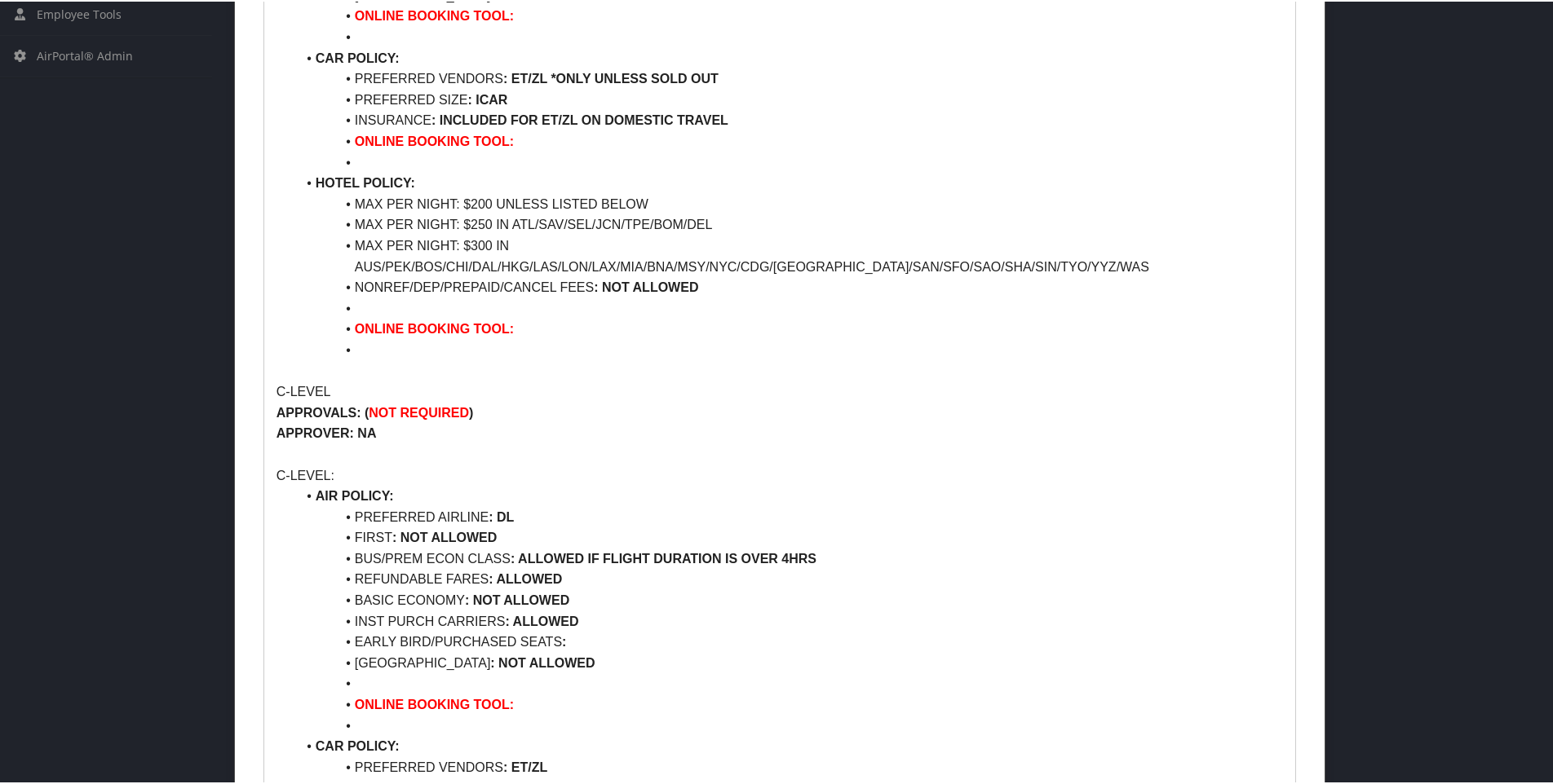
click at [1206, 244] on li "MAX PER NIGHT: $300 IN AUS/PEK/BOS/CHI/DAL/HKG/LAS/LON/LAX/MIA/BNA/MSY/NYC/CDG/…" at bounding box center [789, 255] width 987 height 42
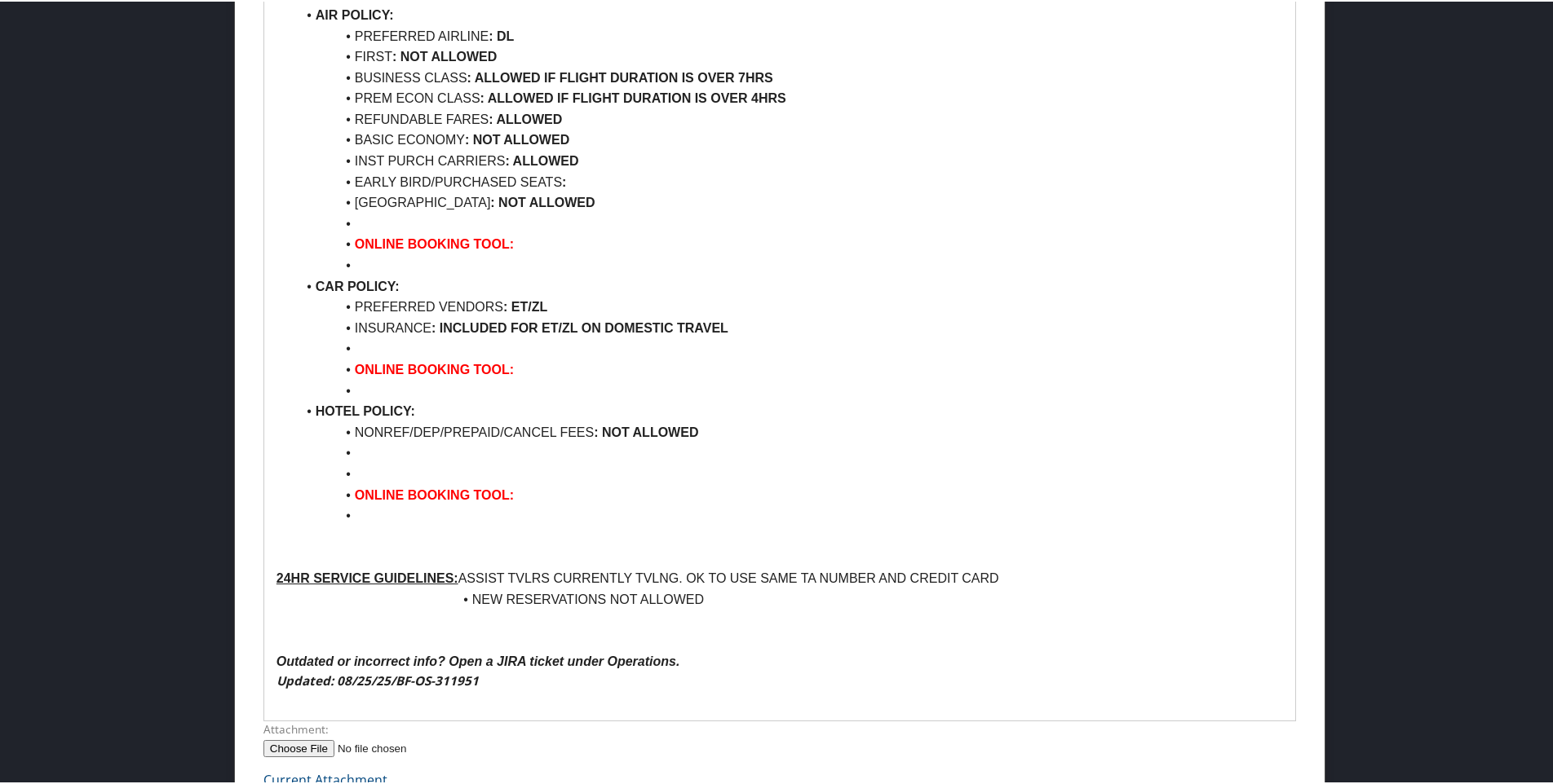
scroll to position [1944, 0]
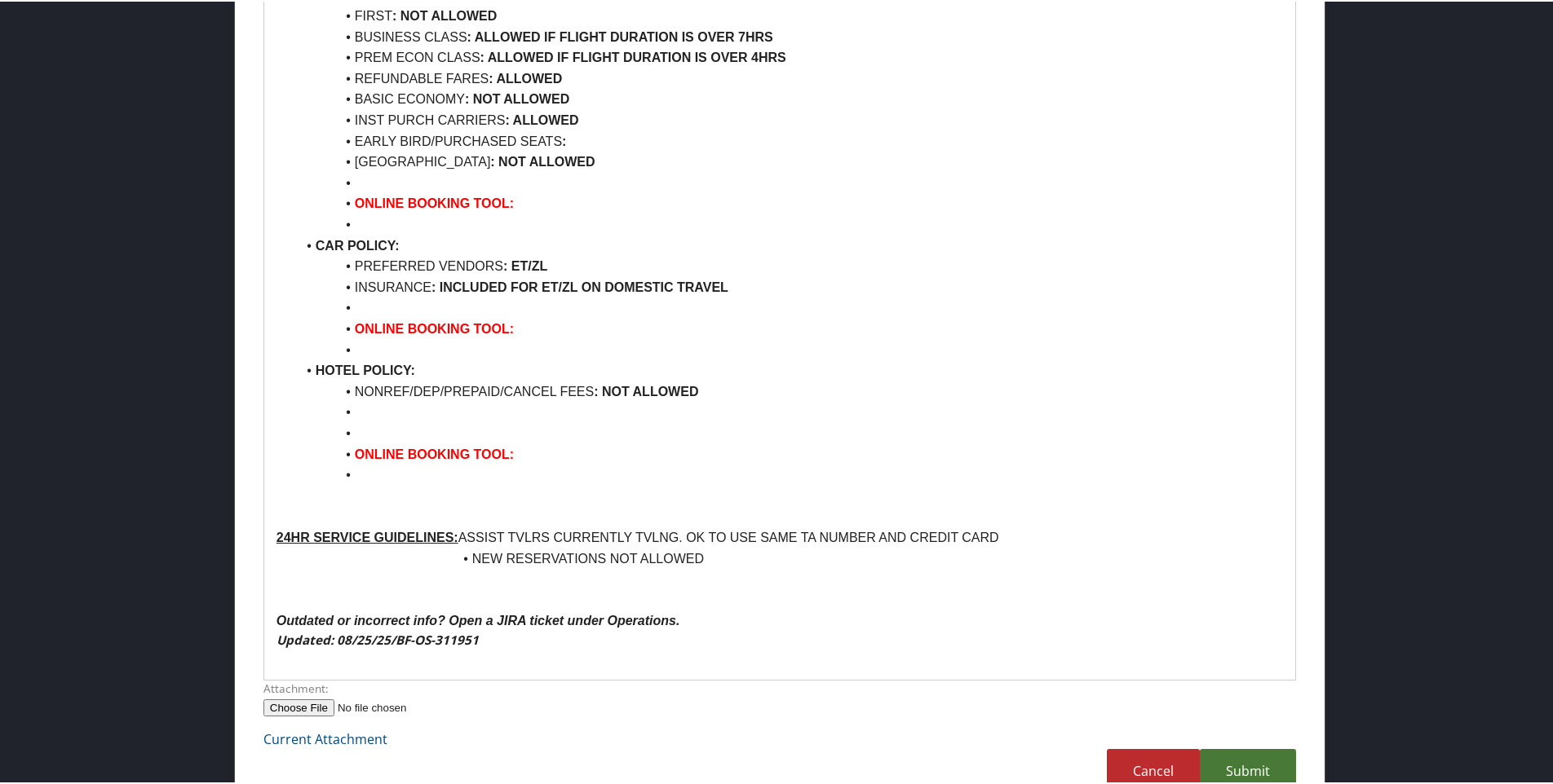
click at [1258, 747] on link "Submit" at bounding box center [1248, 770] width 96 height 45
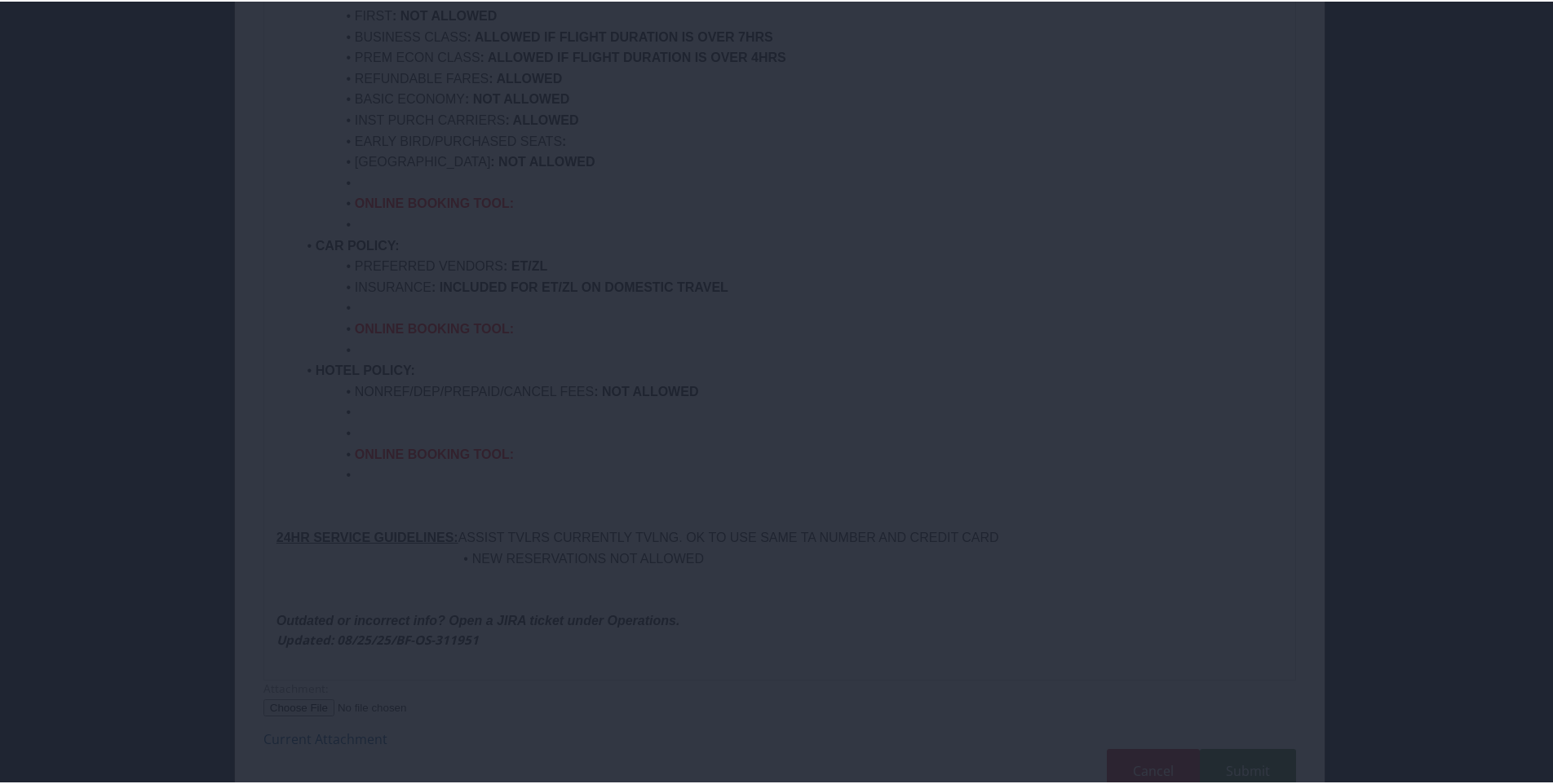
scroll to position [88, 0]
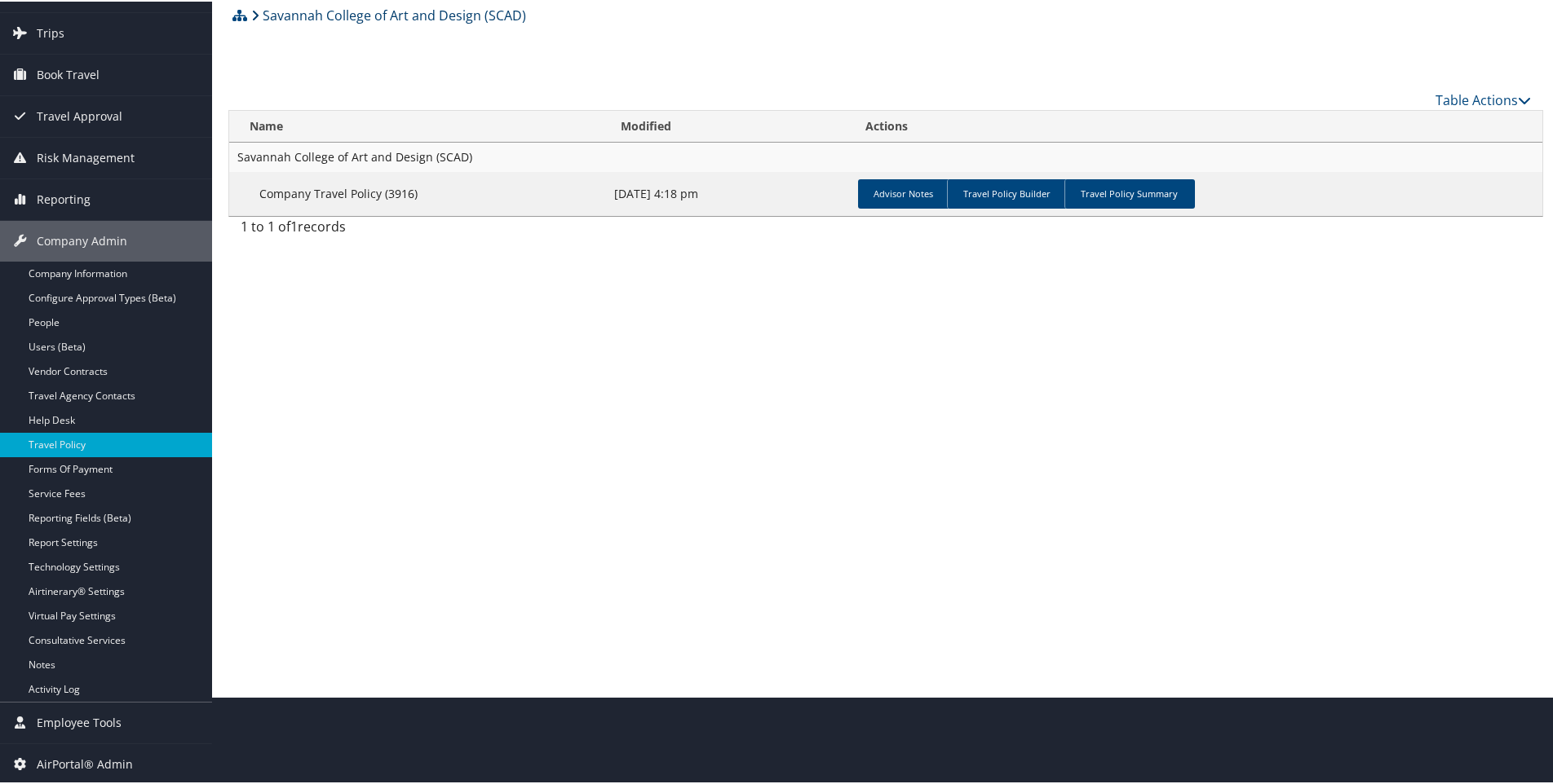
click at [300, 19] on link "Savannah College of Art and Design (SCAD)" at bounding box center [388, 13] width 275 height 33
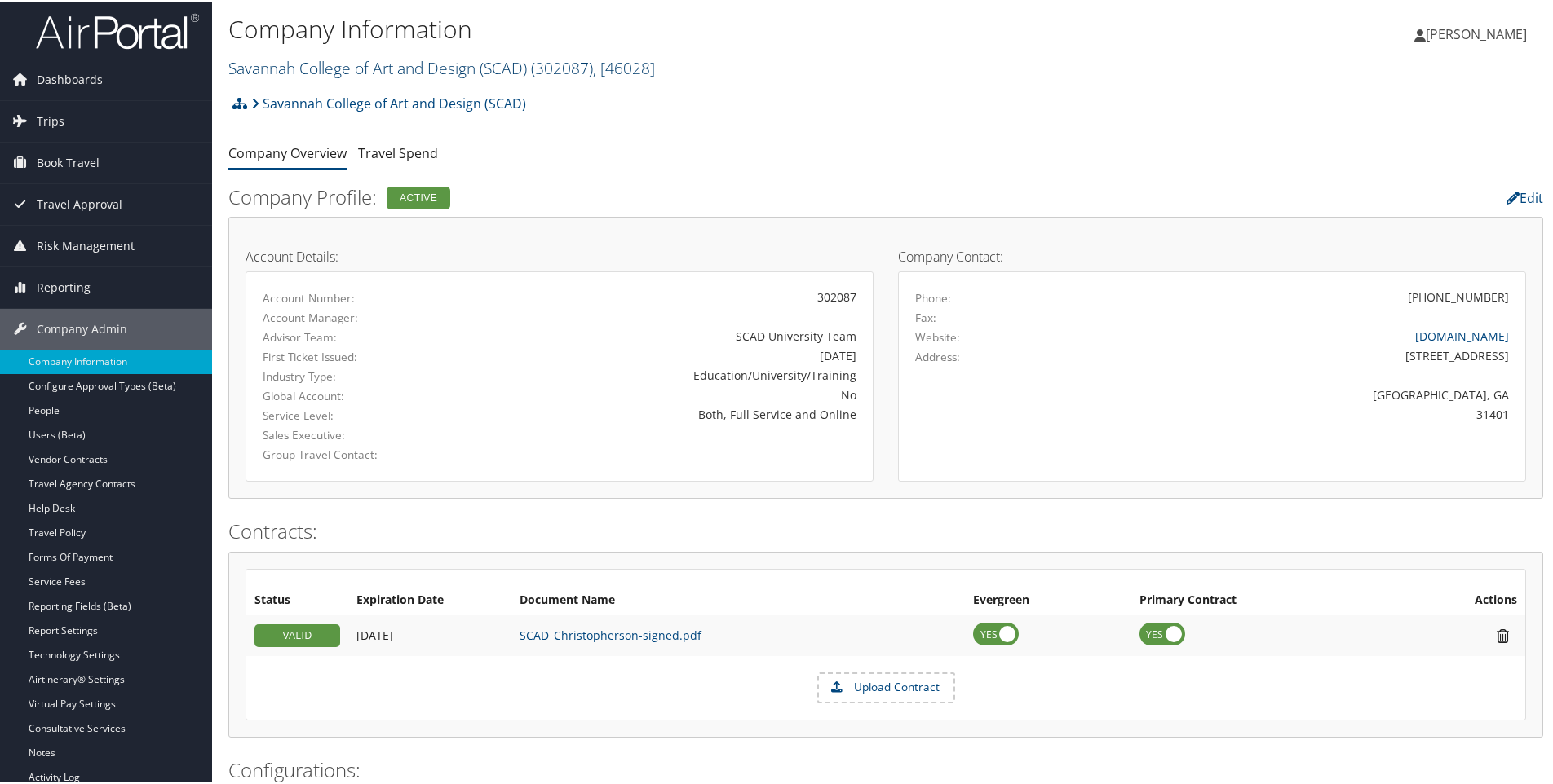
click at [318, 64] on link "Savannah College of Art and Design (SCAD) ( 302087 ) , [ 46028 ]" at bounding box center [442, 66] width 427 height 22
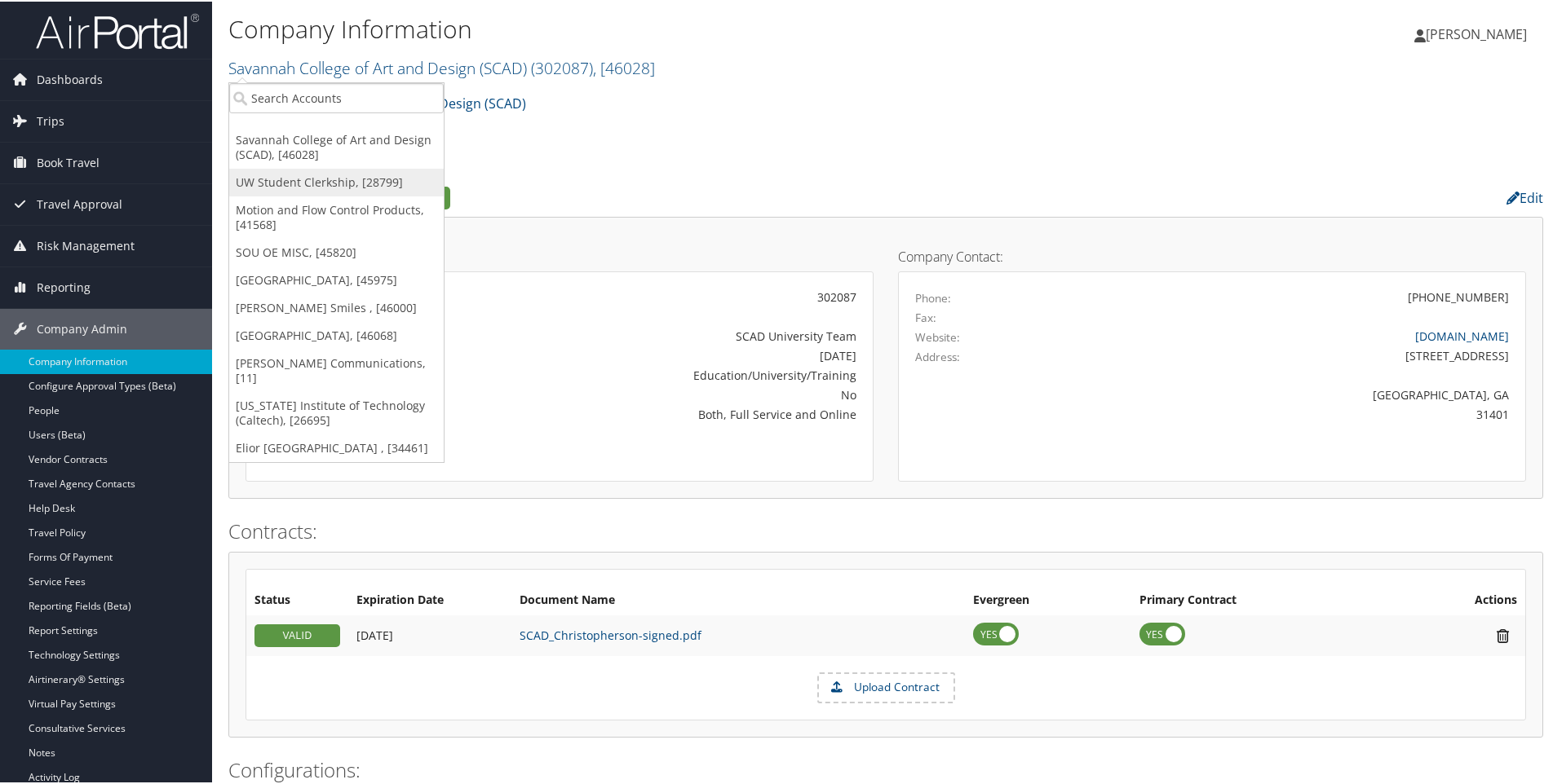
click at [316, 181] on link "UW Student Clerkship, [28799]" at bounding box center [336, 181] width 215 height 28
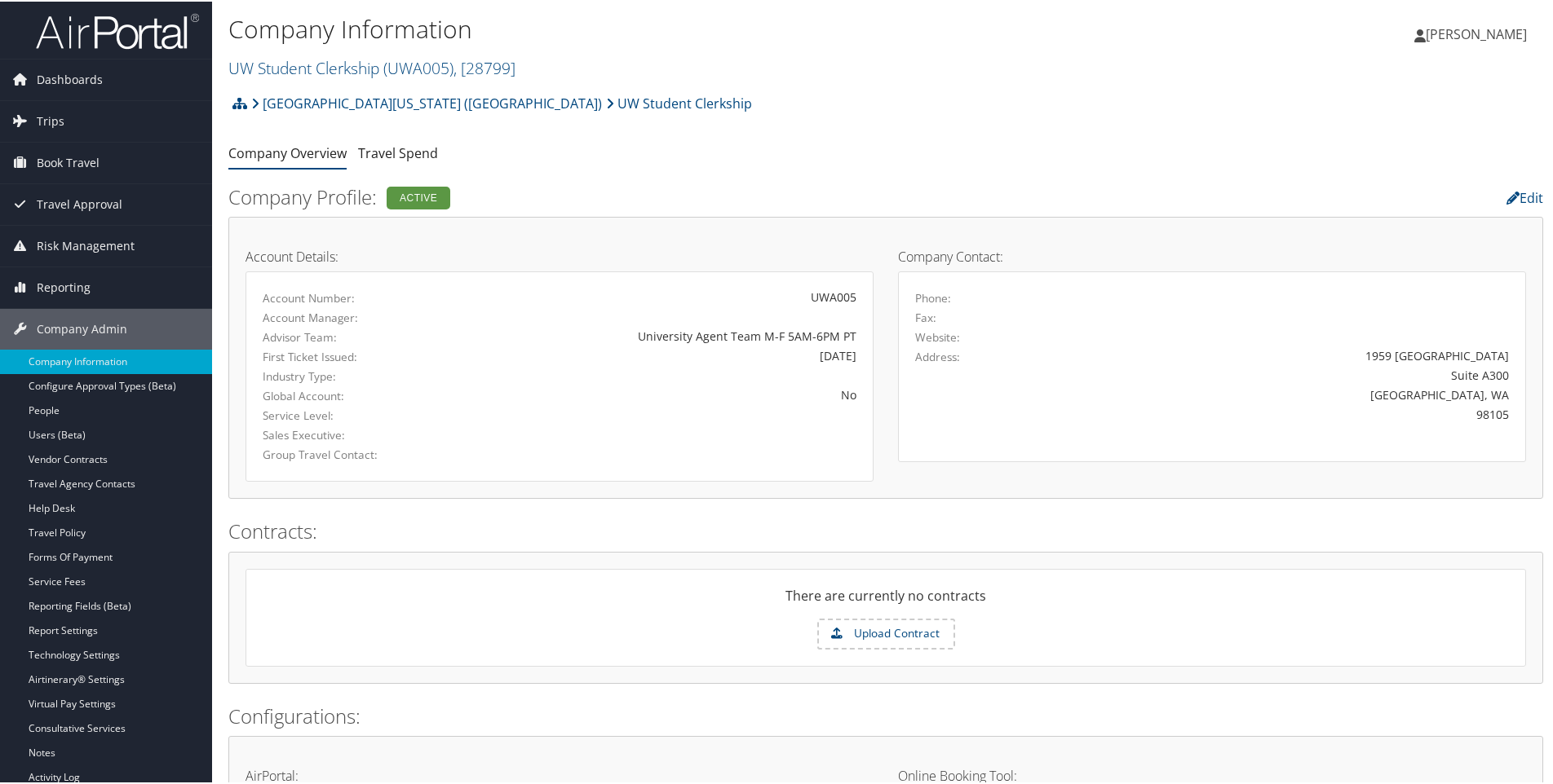
click at [89, 610] on link "Reporting Fields (Beta)" at bounding box center [106, 604] width 212 height 24
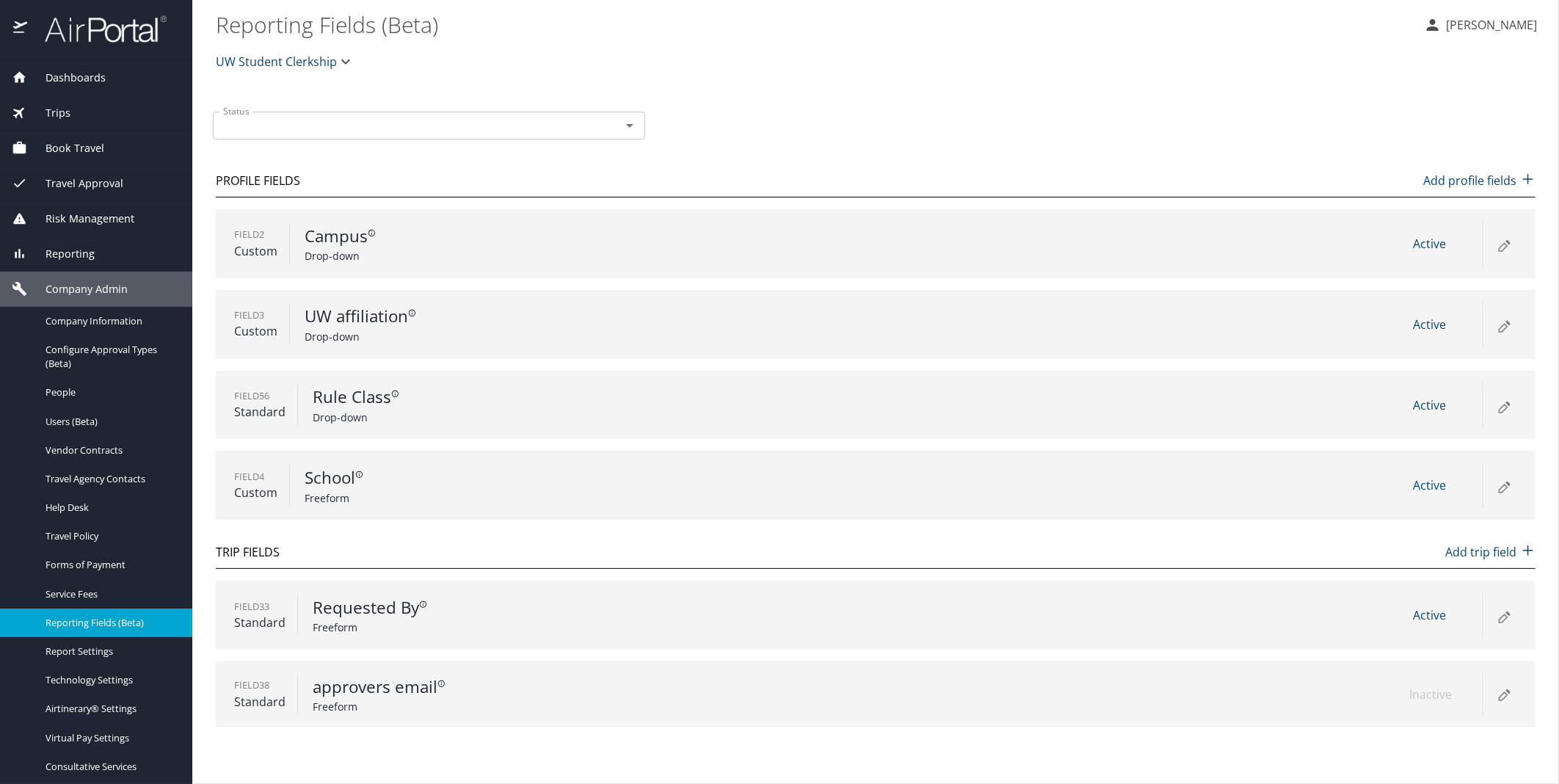
click at [1506, 408] on icon at bounding box center [1503, 408] width 8 height 8
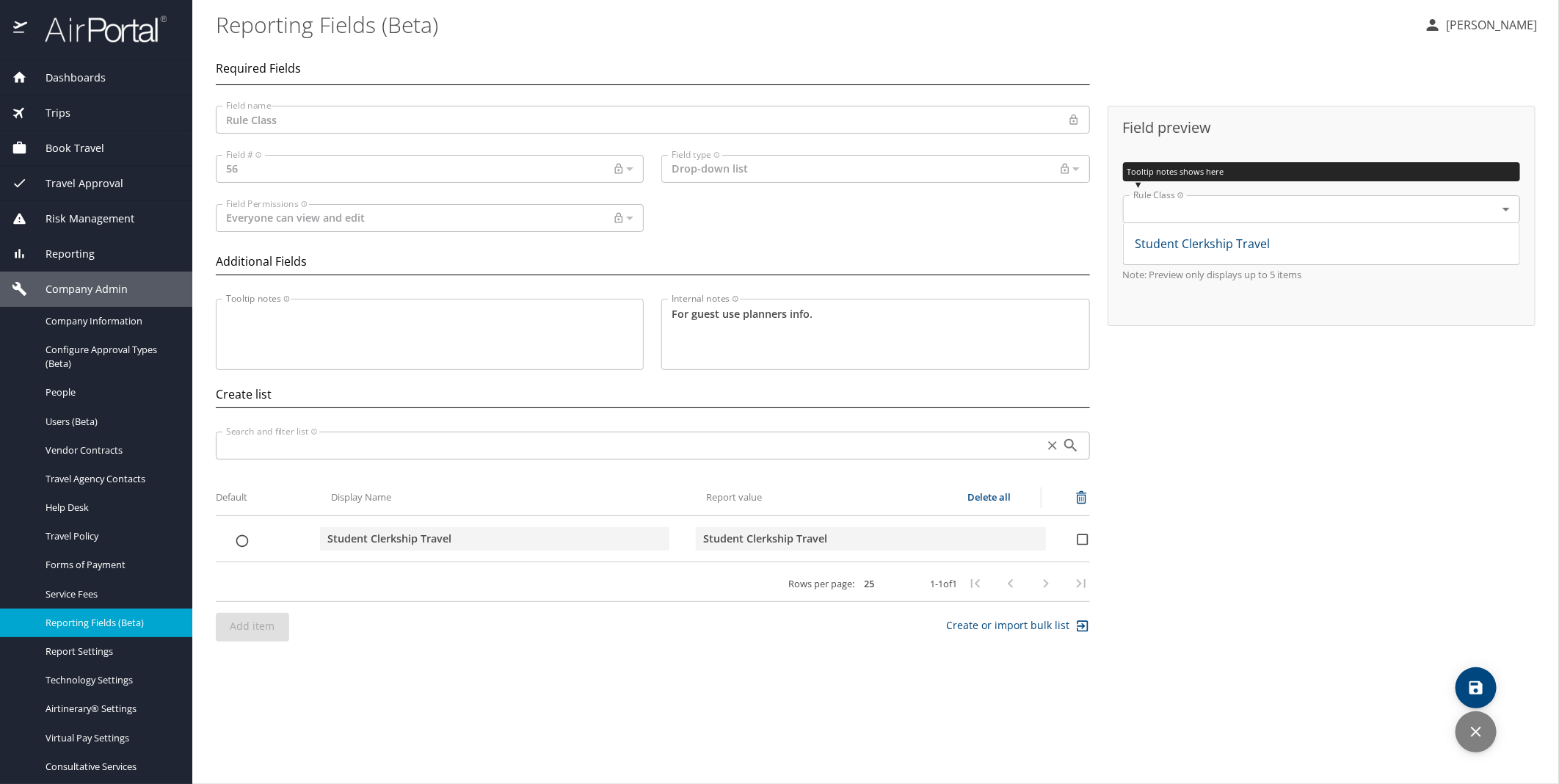
click at [1506, 408] on div "Field preview Tooltip notes shows here ▼ Rule Class ​ text Rule Class Student C…" at bounding box center [1321, 381] width 445 height 556
click at [106, 624] on span "Reporting Fields (Beta)" at bounding box center [110, 622] width 129 height 14
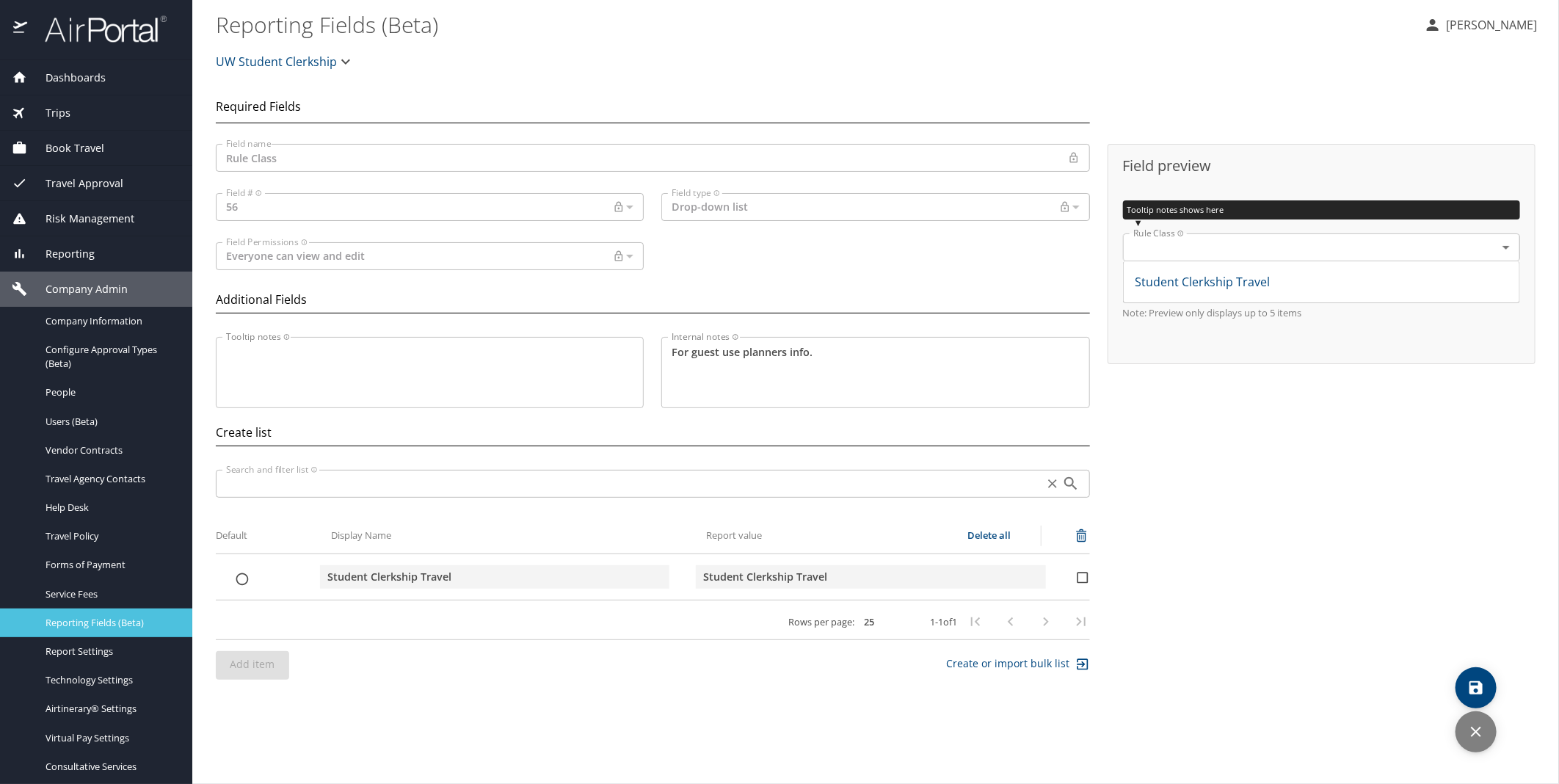
click at [78, 621] on span "Reporting Fields (Beta)" at bounding box center [110, 622] width 129 height 14
click at [1478, 739] on icon "discard" at bounding box center [1475, 731] width 17 height 17
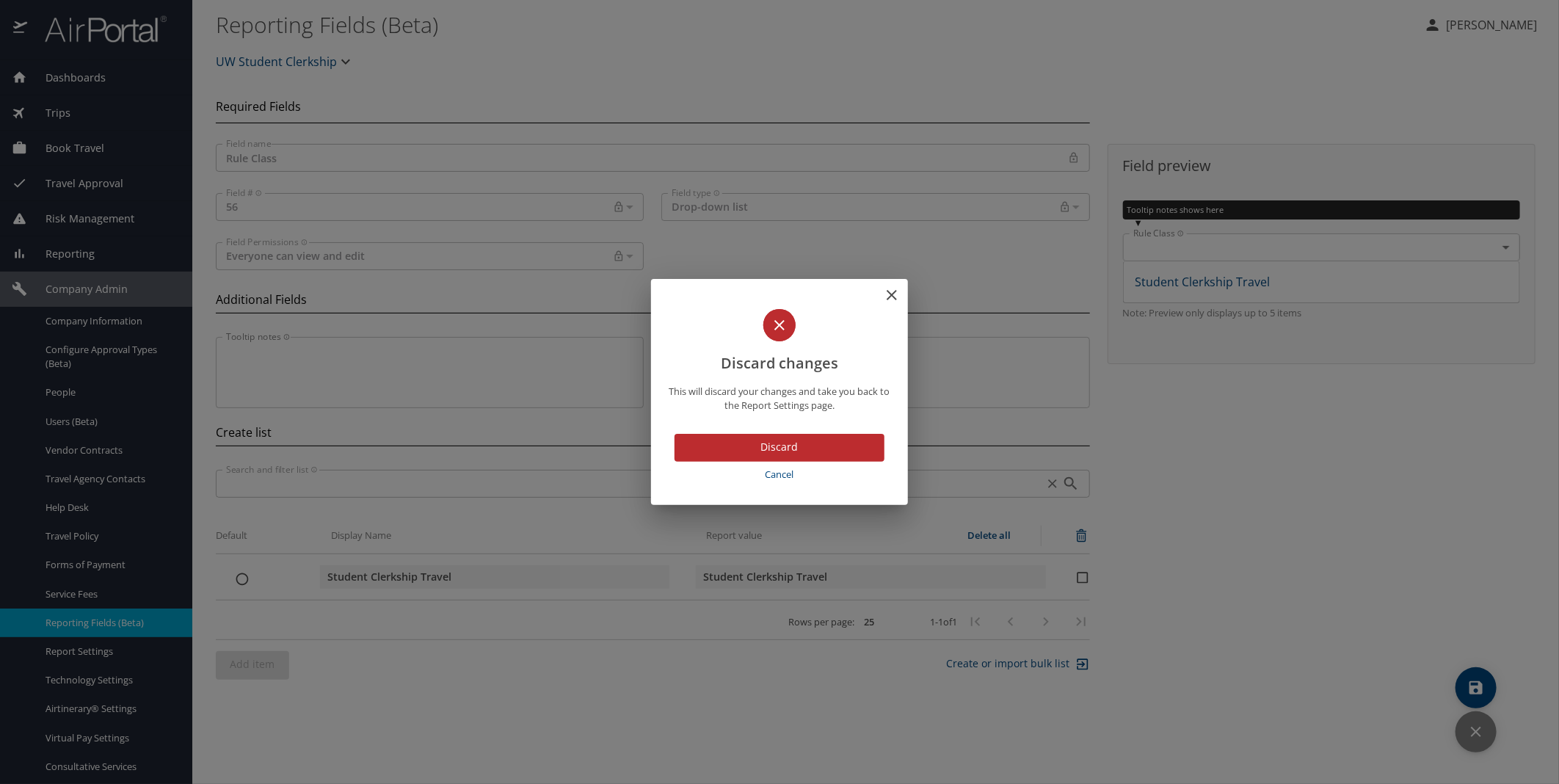
click at [773, 442] on span "Discard" at bounding box center [780, 447] width 187 height 18
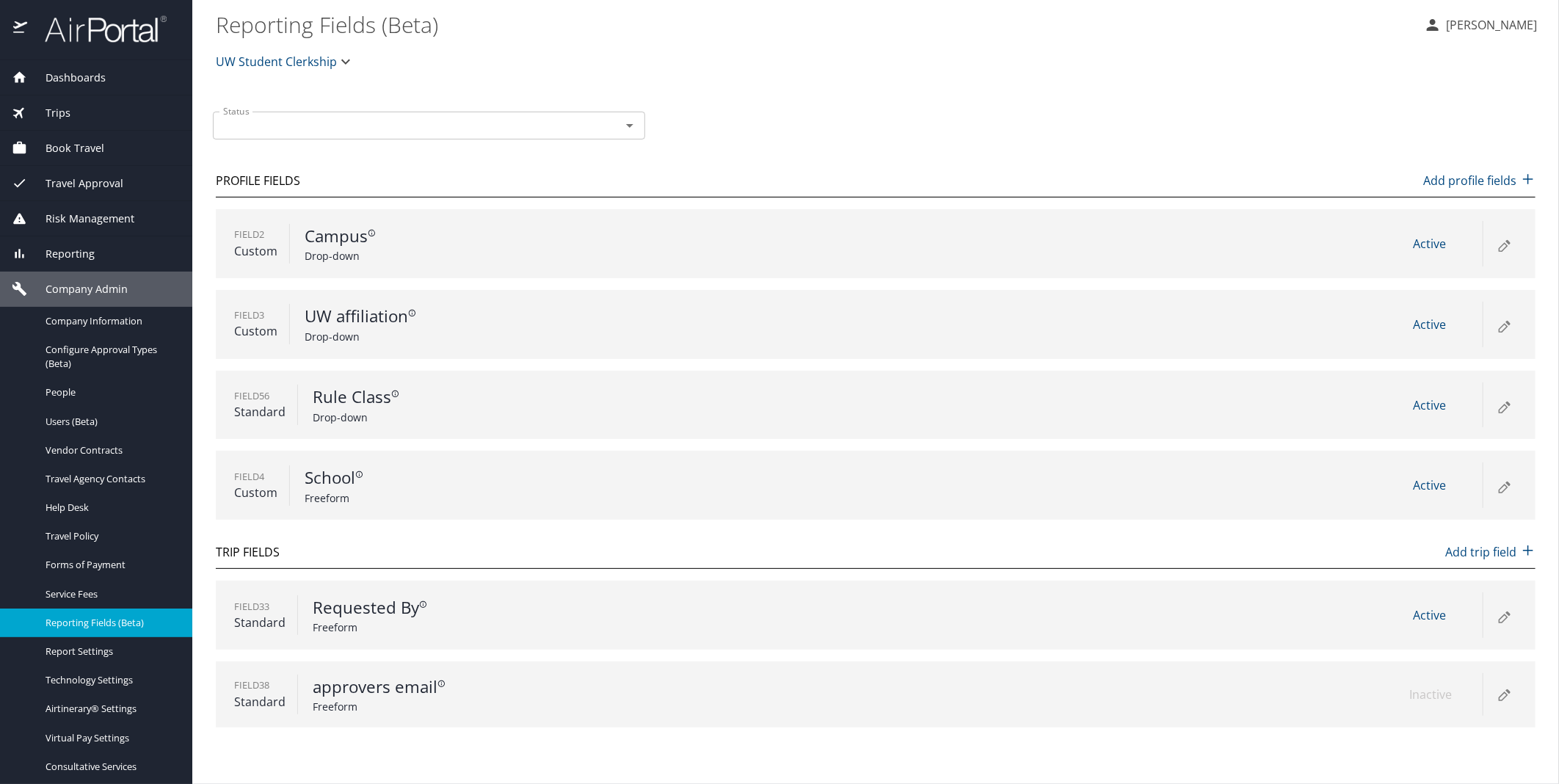
click at [289, 63] on span "UW Student Clerkship" at bounding box center [276, 61] width 121 height 20
click at [251, 110] on input "Search accounts" at bounding box center [287, 106] width 238 height 28
click at [76, 649] on div at bounding box center [780, 392] width 1559 height 784
click at [83, 649] on span "Report Settings" at bounding box center [110, 651] width 129 height 14
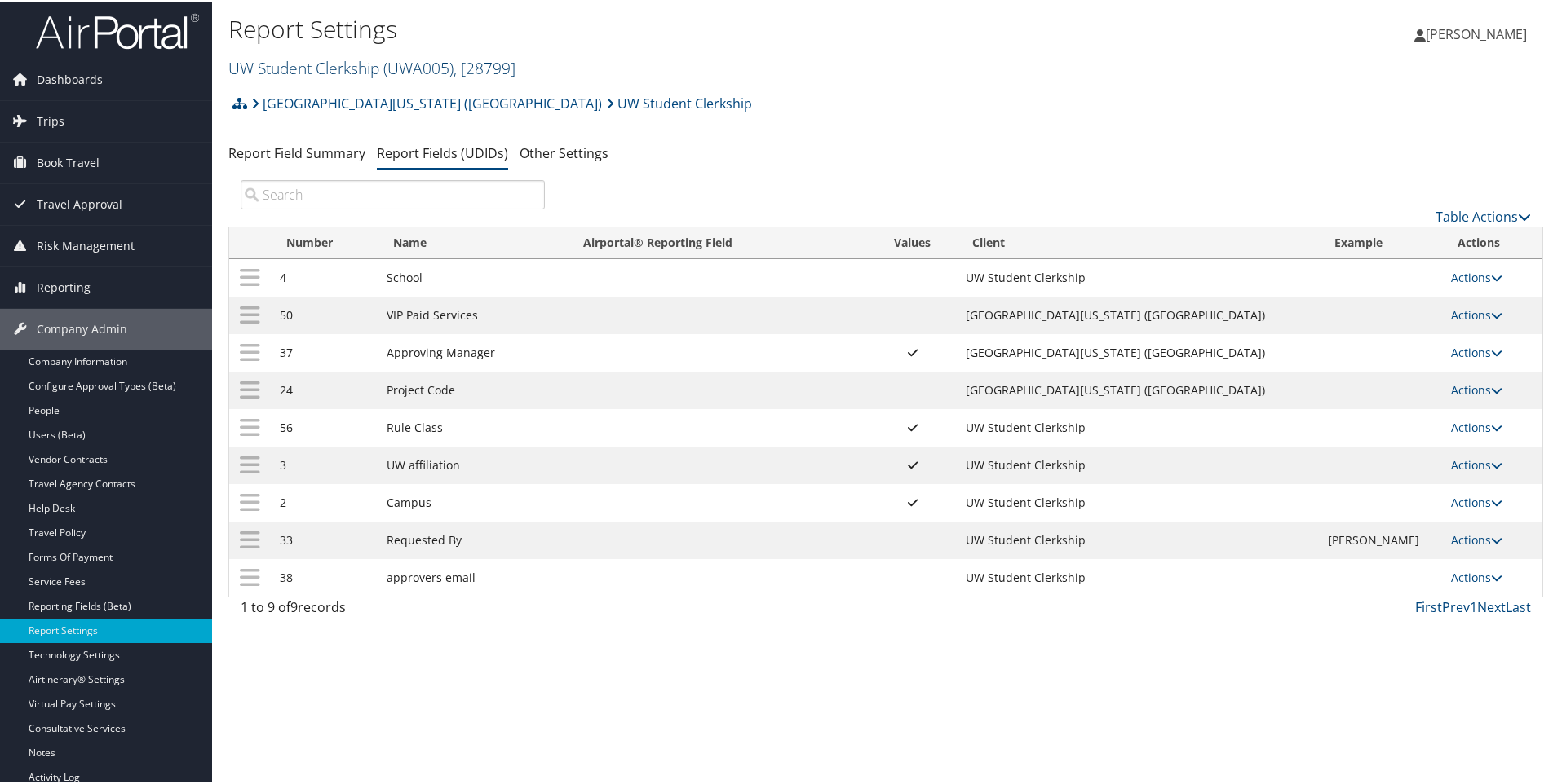
click at [318, 67] on link "UW Student Clerkship ( UWA005 ) , [ 28799 ]" at bounding box center [371, 66] width 287 height 22
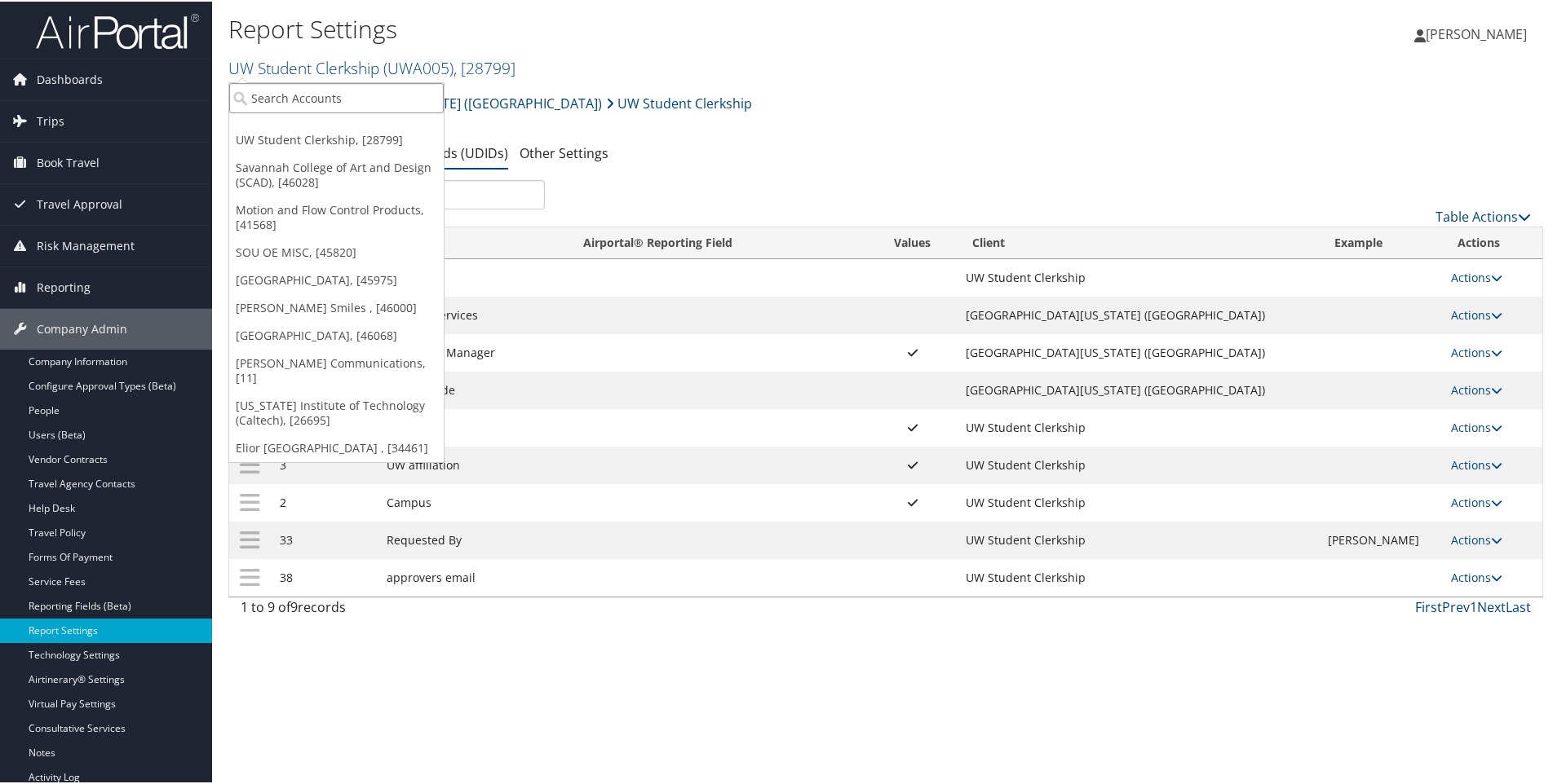
click at [320, 99] on input "search" at bounding box center [336, 97] width 215 height 30
type input "28683"
click at [290, 95] on input "28683" at bounding box center [336, 97] width 215 height 30
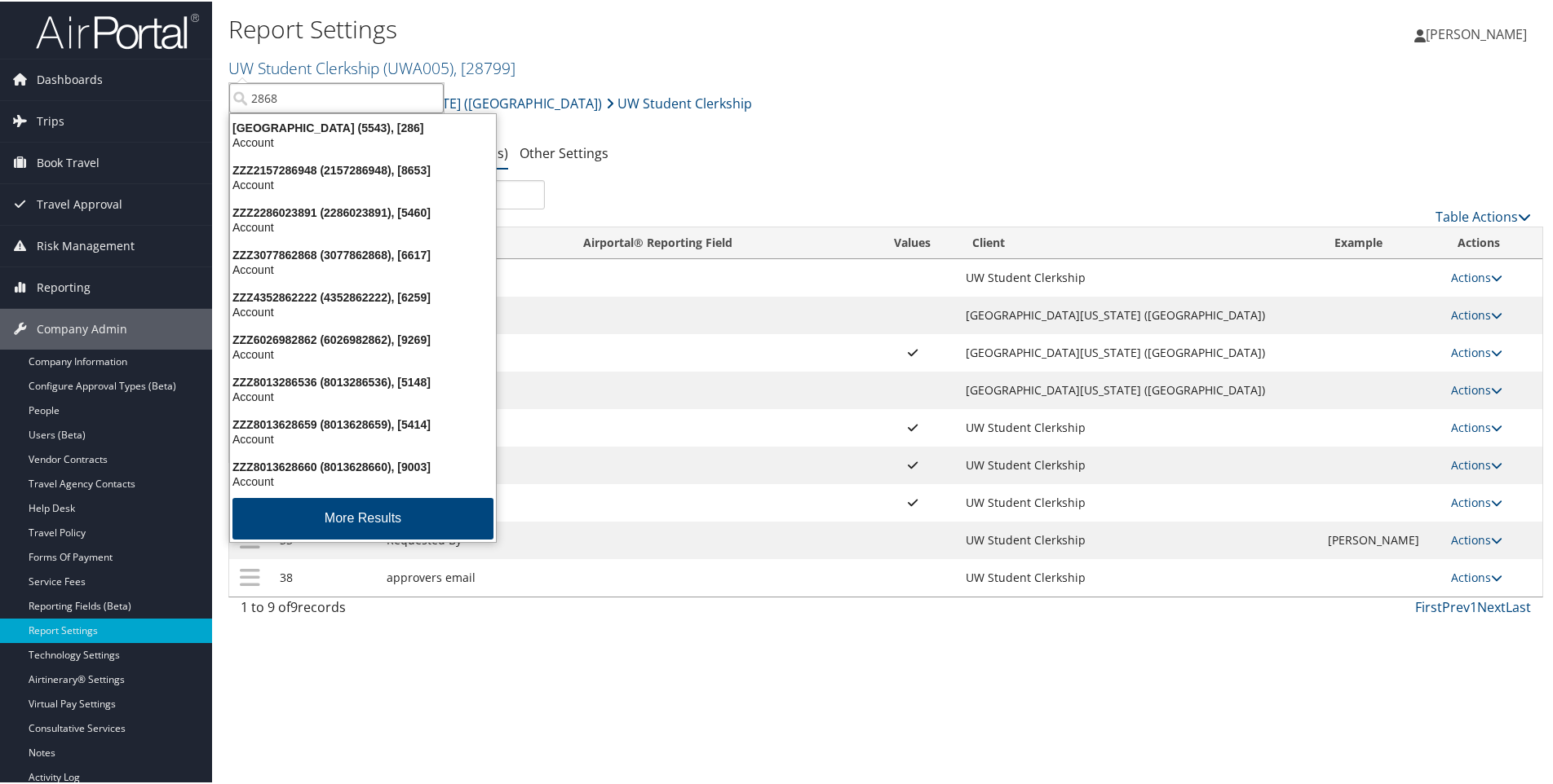
type input "28683"
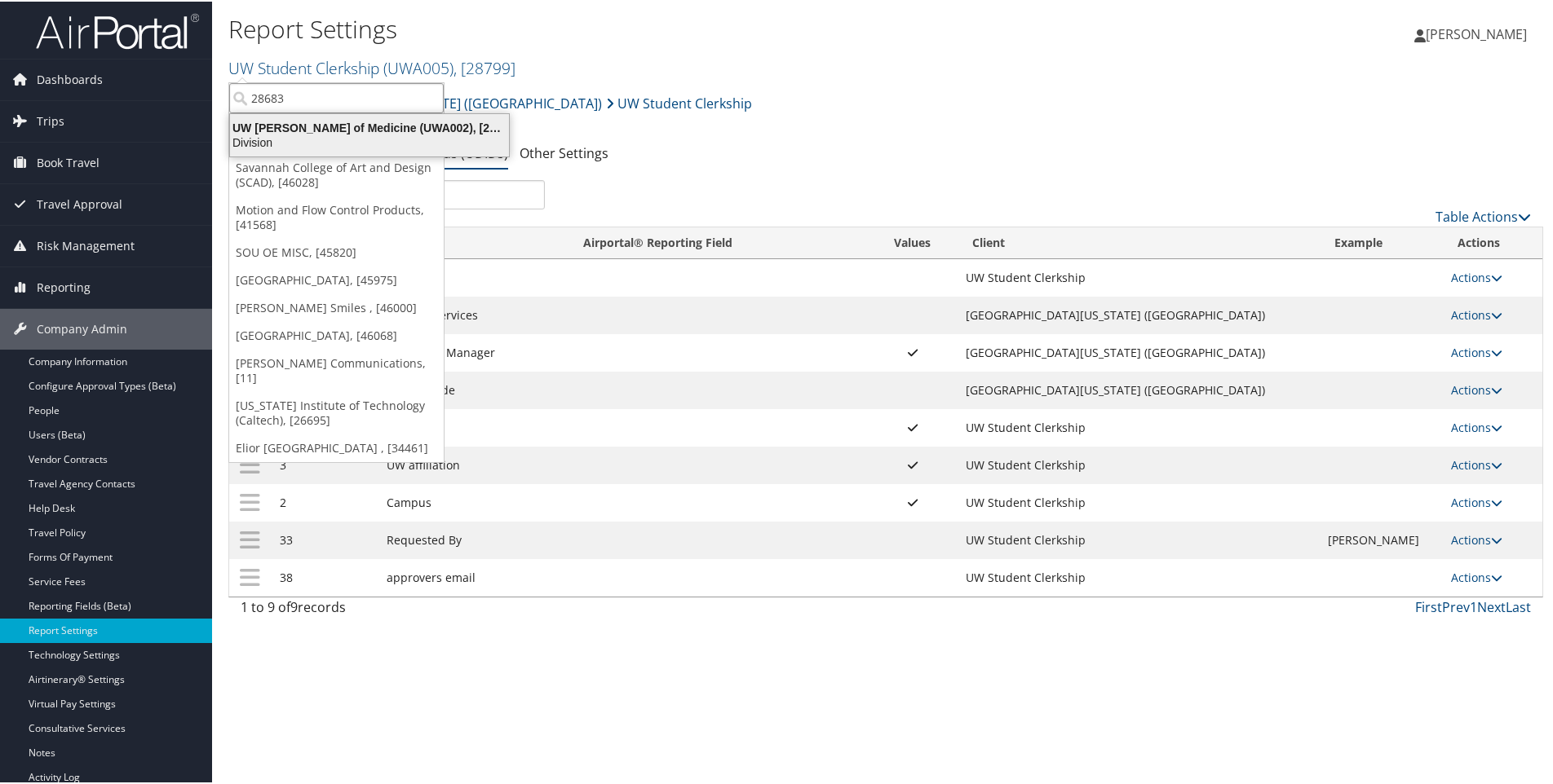
click at [301, 122] on div "UW Dean of Medicine (UWA002), [28683]" at bounding box center [369, 126] width 299 height 15
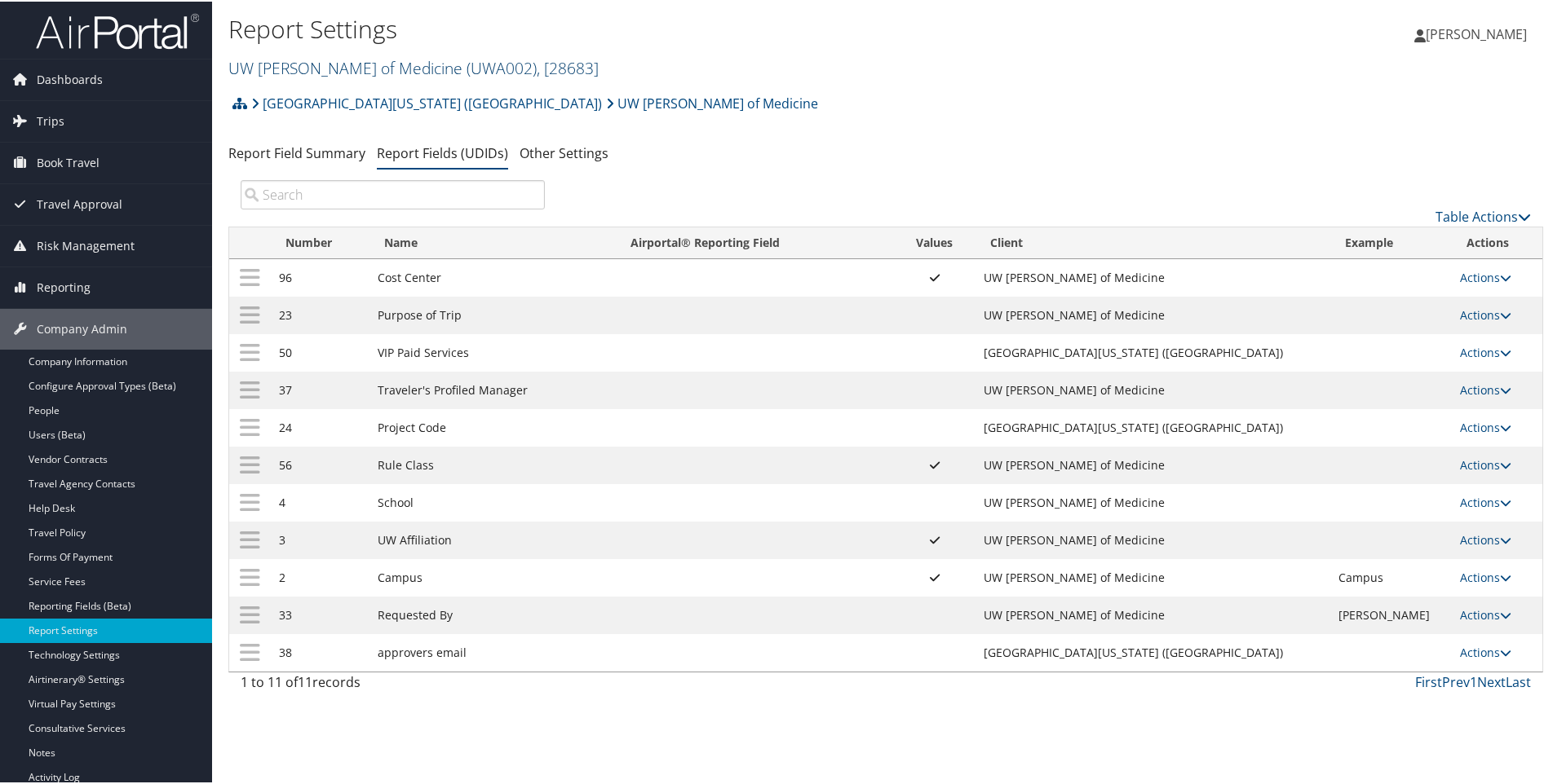
click at [333, 70] on link "UW [PERSON_NAME] of Medicine ( UWA002 ) , [ 28683 ]" at bounding box center [413, 66] width 370 height 22
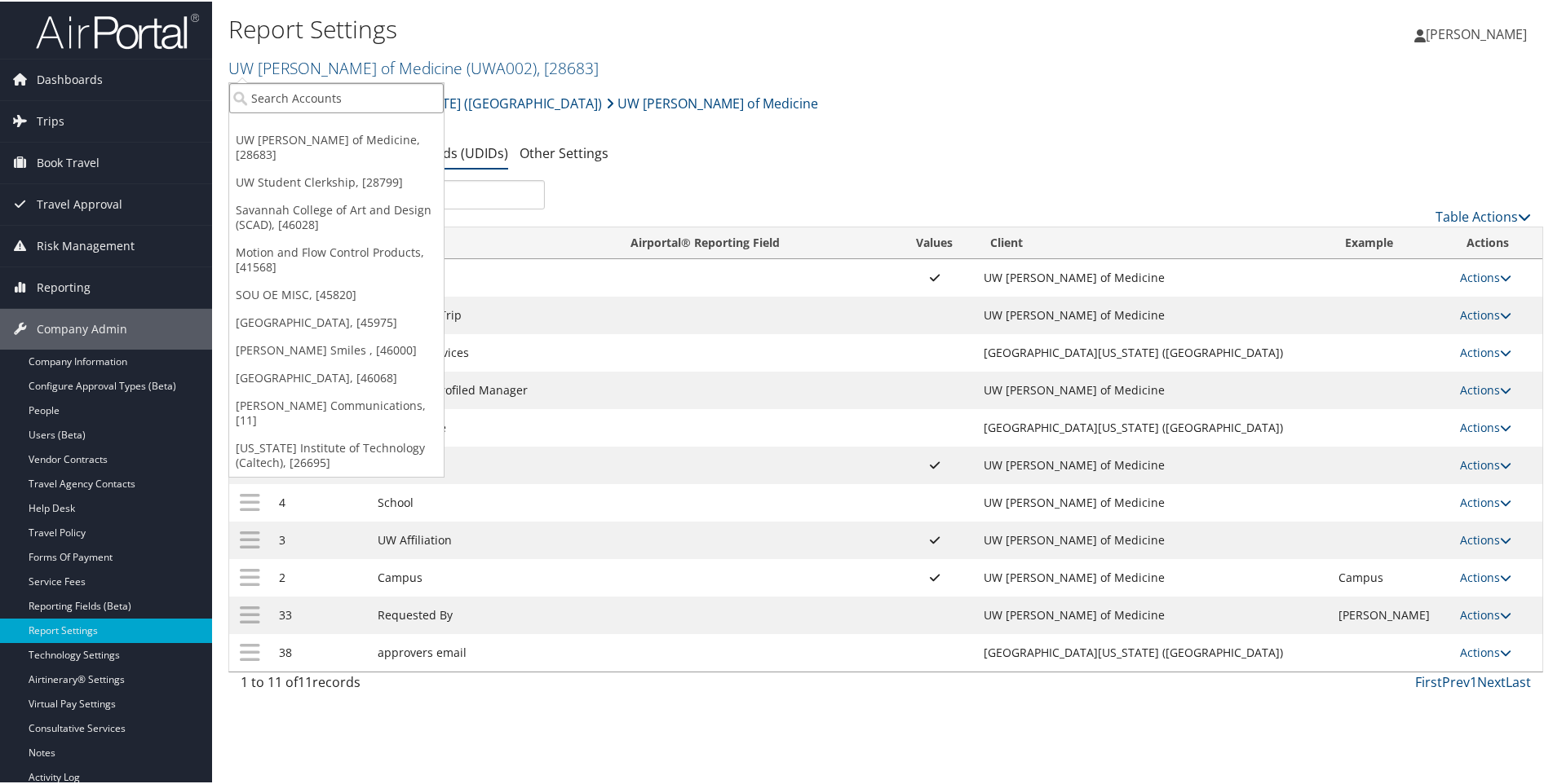
click at [311, 97] on input "search" at bounding box center [336, 97] width 215 height 30
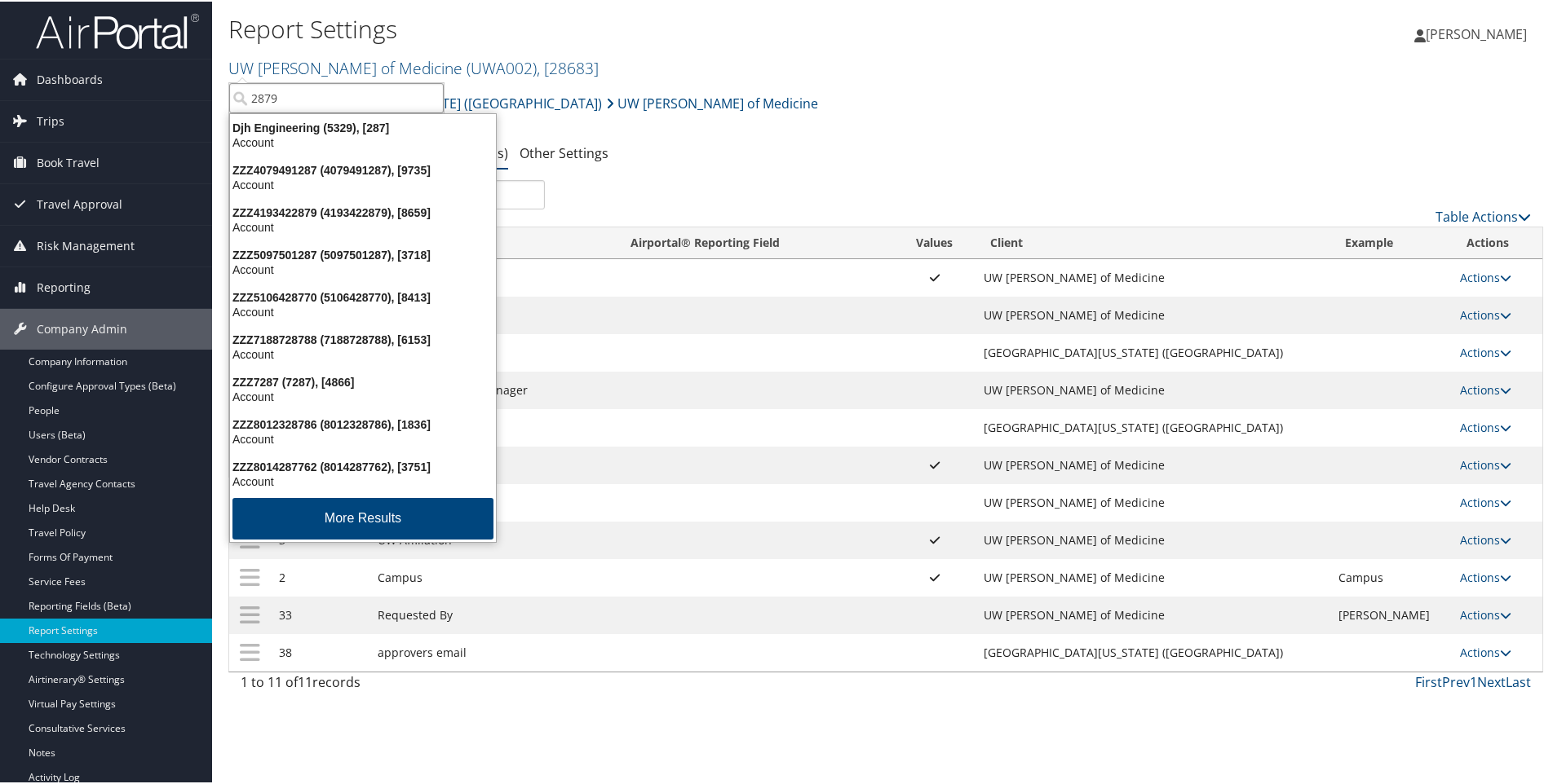
type input "28799"
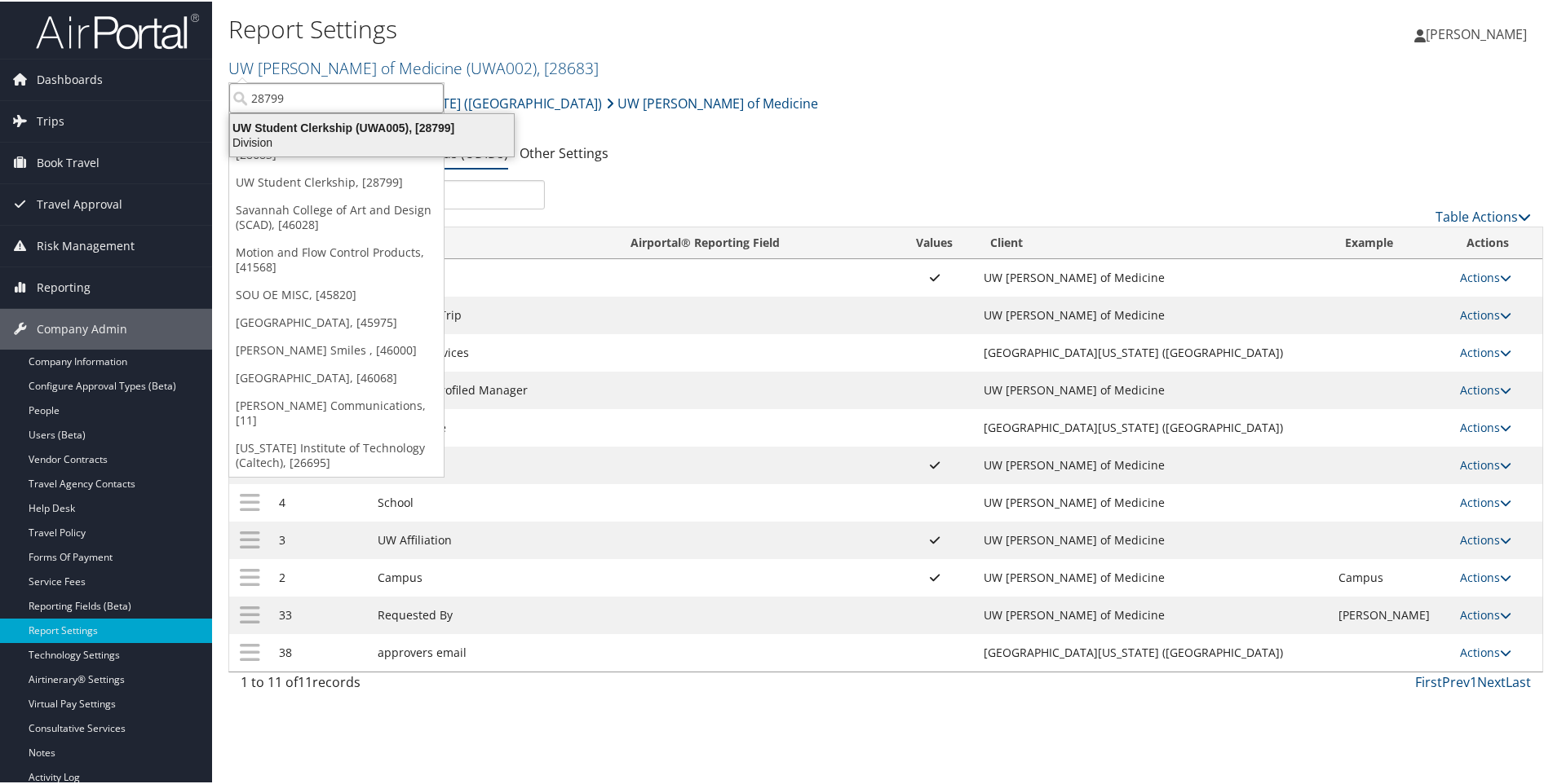
click at [428, 125] on div "UW Student Clerkship (UWA005), [28799]" at bounding box center [371, 126] width 304 height 15
